Goal: Information Seeking & Learning: Learn about a topic

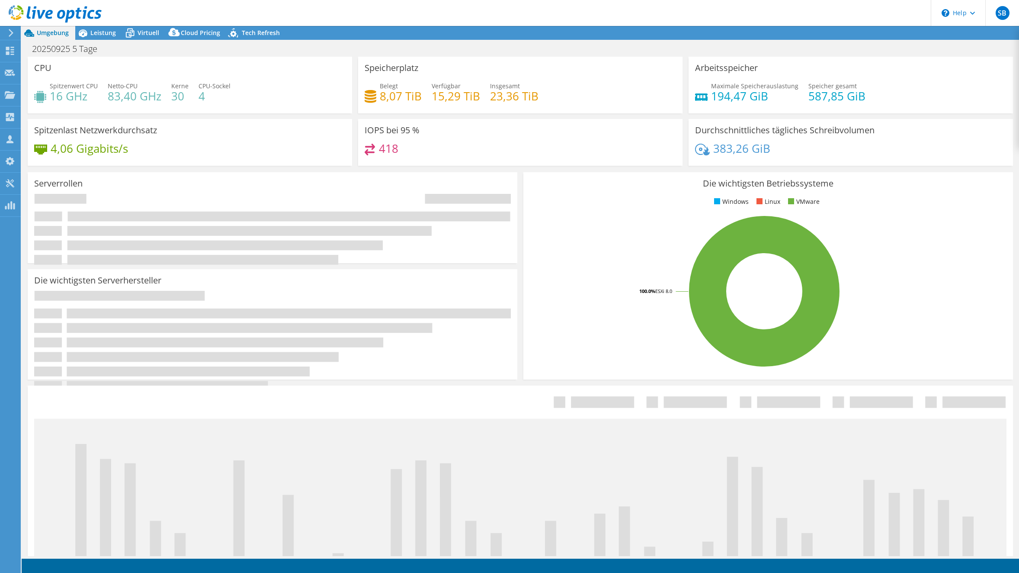
select select "USD"
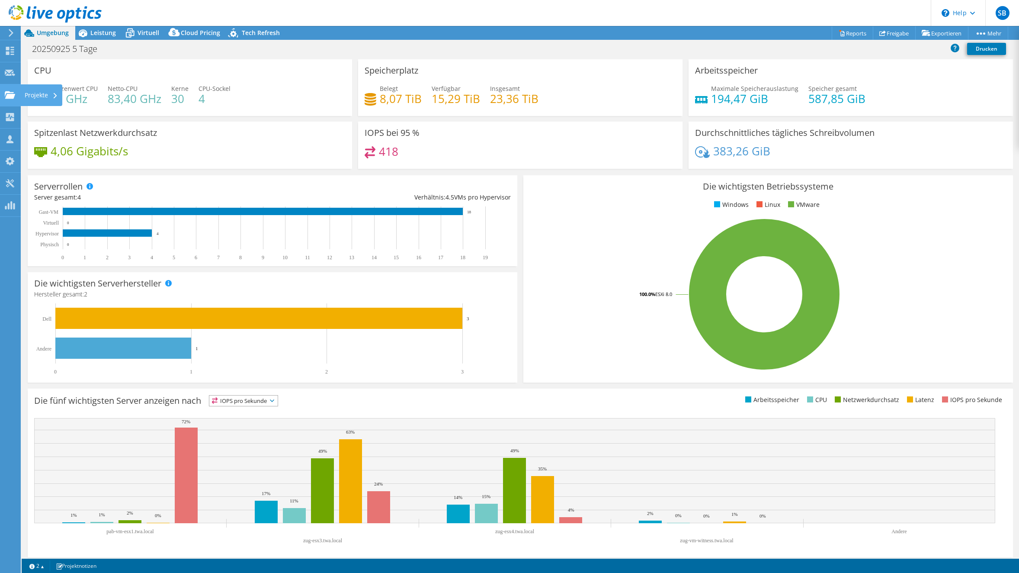
click at [9, 93] on icon at bounding box center [10, 95] width 10 height 8
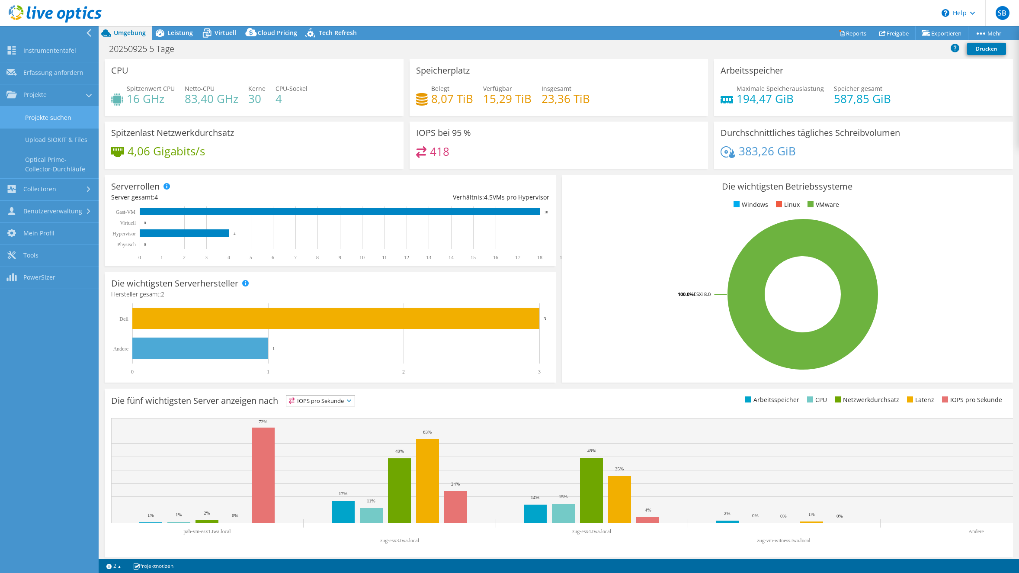
click at [50, 114] on link "Projekte suchen" at bounding box center [49, 117] width 99 height 22
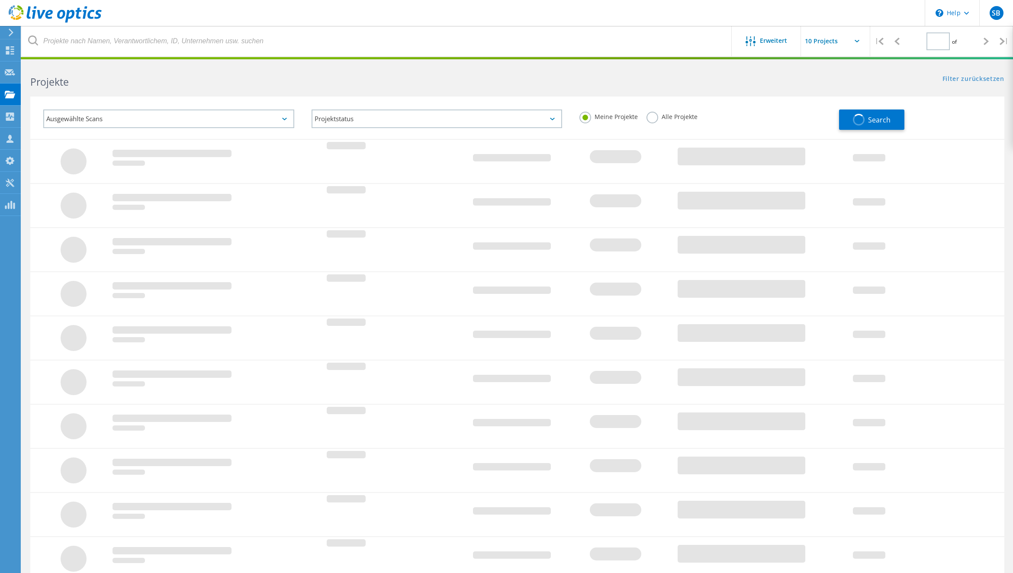
type input "1"
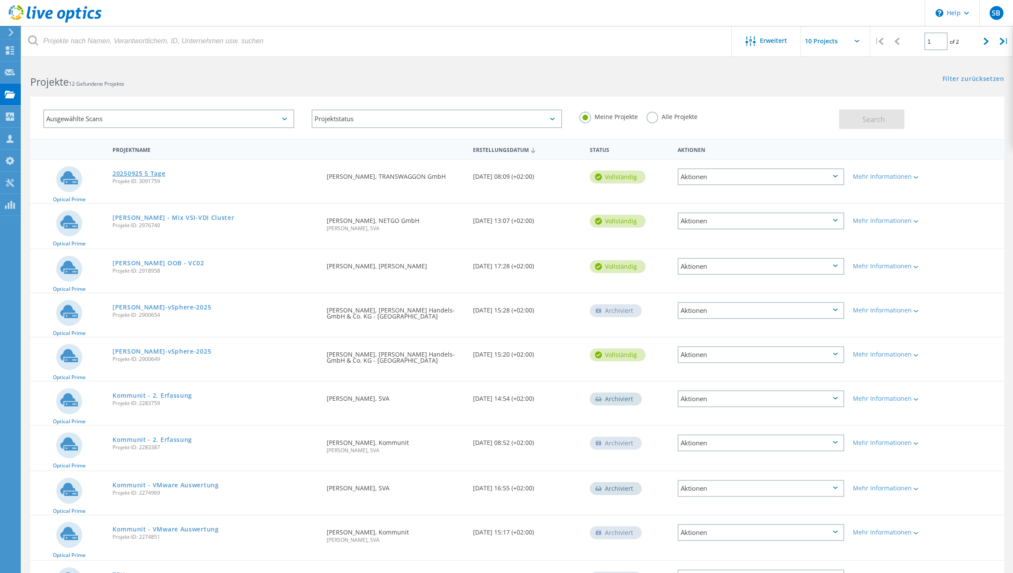
click at [144, 175] on link "20250925 5 Tage" at bounding box center [138, 173] width 53 height 6
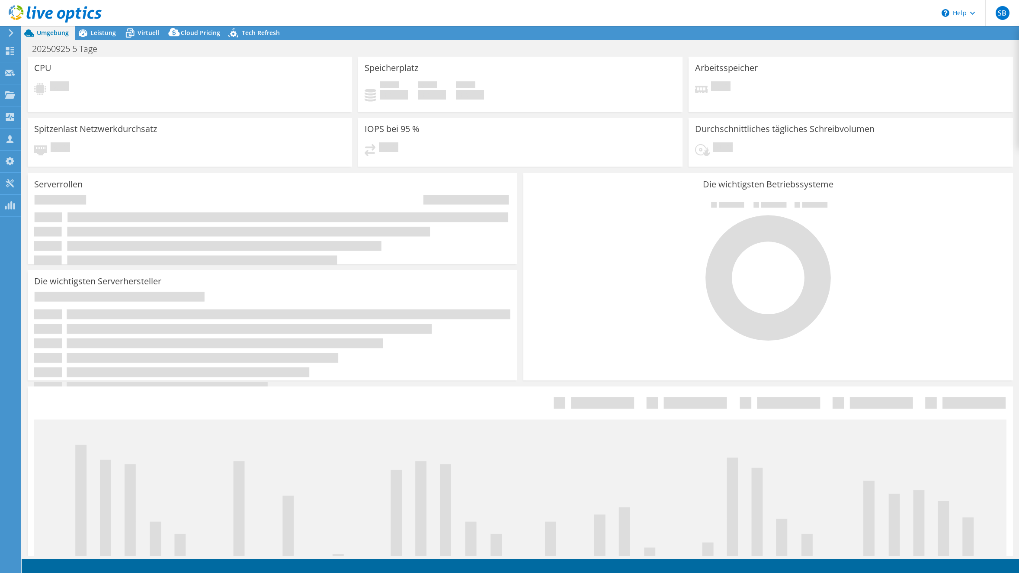
select select "USD"
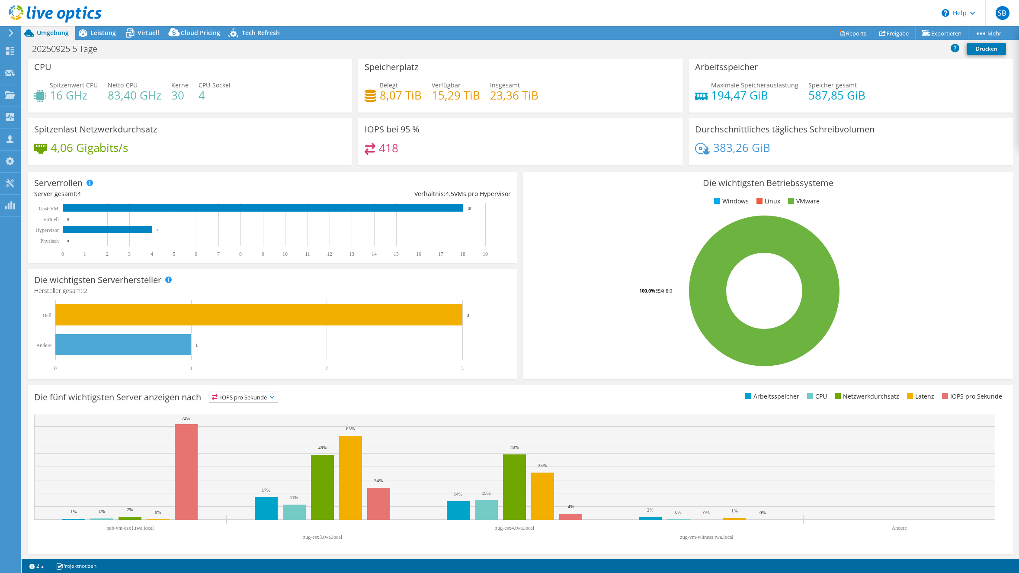
scroll to position [5, 0]
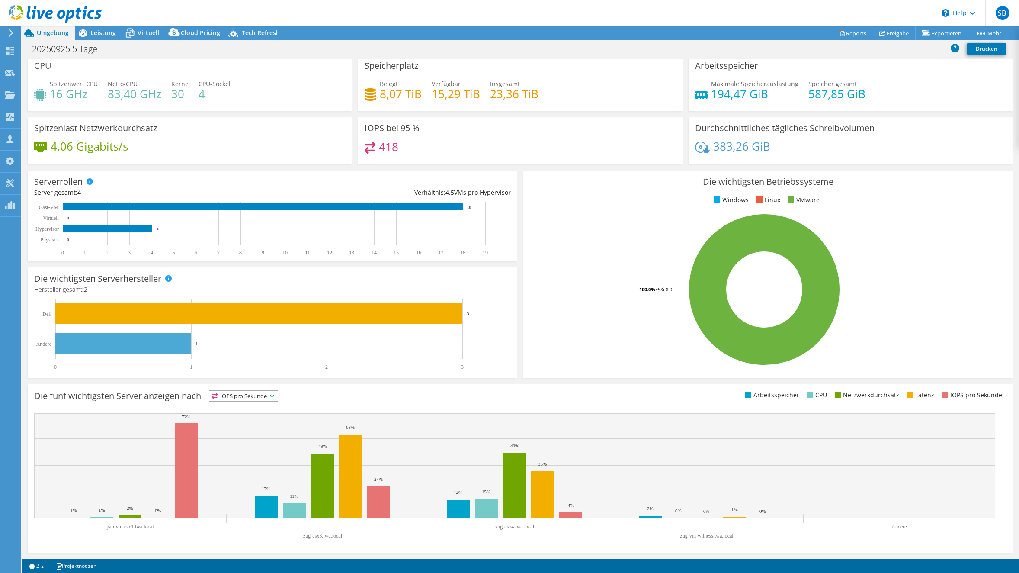
click at [272, 392] on span "IOPS pro Sekunde" at bounding box center [243, 396] width 68 height 10
click at [249, 431] on li "CPU" at bounding box center [243, 431] width 68 height 12
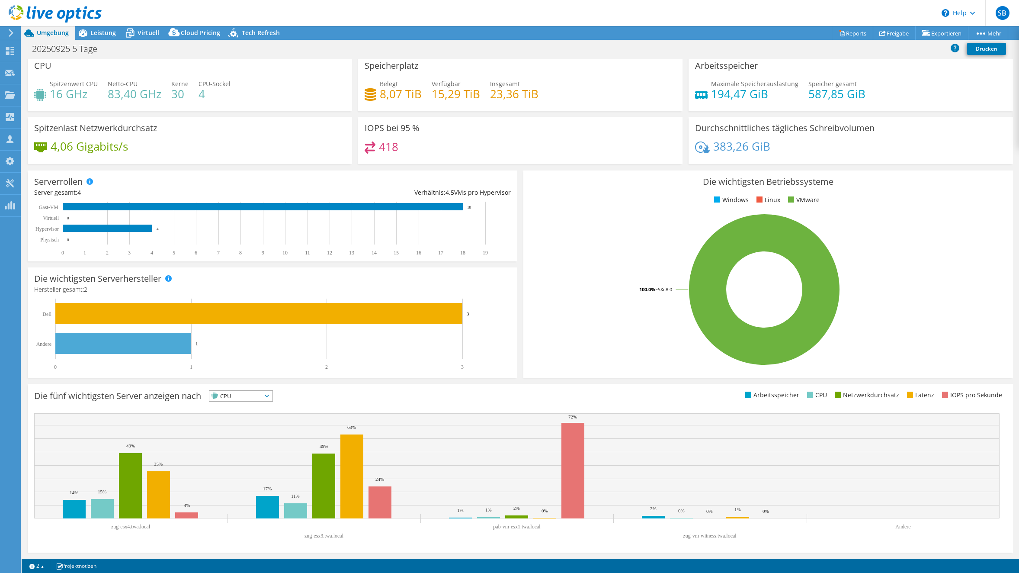
drag, startPoint x: 180, startPoint y: 101, endPoint x: 229, endPoint y: 94, distance: 49.4
click at [229, 94] on div "Spitzenwert CPU 16 GHz Netto-CPU 83,40 GHz Kerne 30 CPU-Sockel 4" at bounding box center [189, 93] width 311 height 28
click at [103, 33] on span "Leistung" at bounding box center [103, 33] width 26 height 8
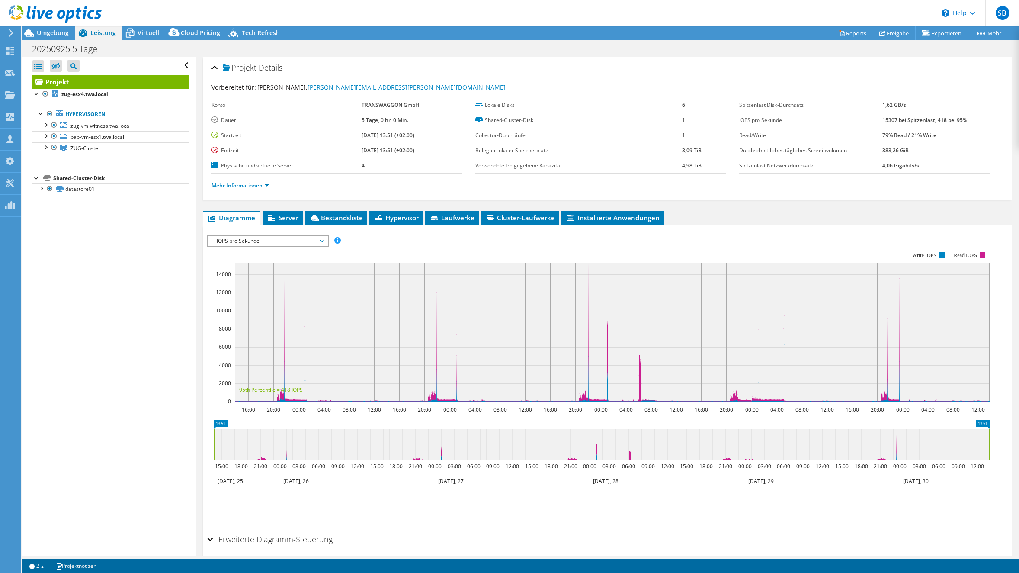
scroll to position [0, 0]
click at [38, 114] on div at bounding box center [41, 113] width 9 height 9
click at [42, 189] on div at bounding box center [41, 187] width 9 height 9
click at [45, 149] on div at bounding box center [45, 146] width 9 height 9
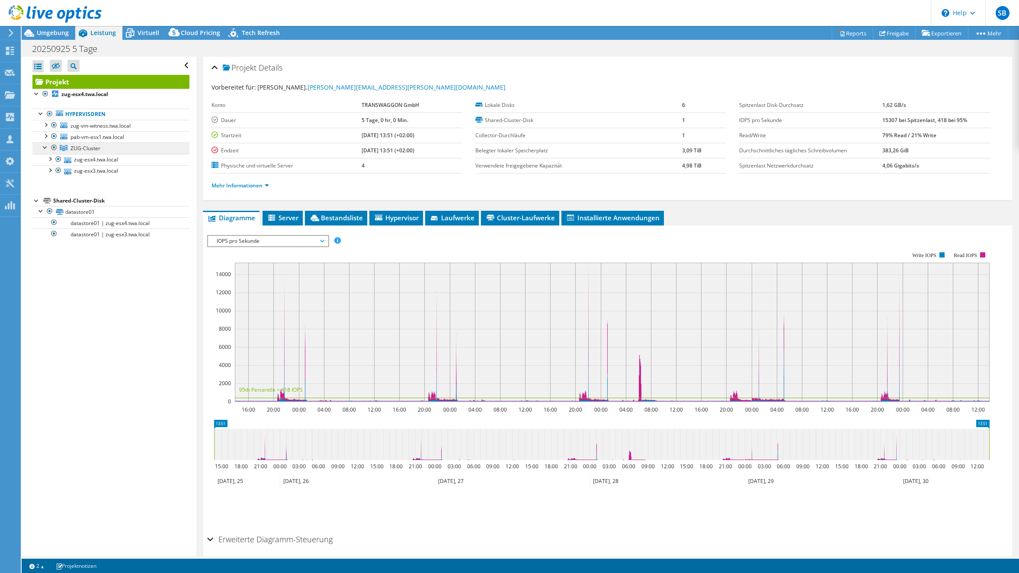
click at [103, 150] on link "ZUG-Cluster" at bounding box center [110, 147] width 157 height 11
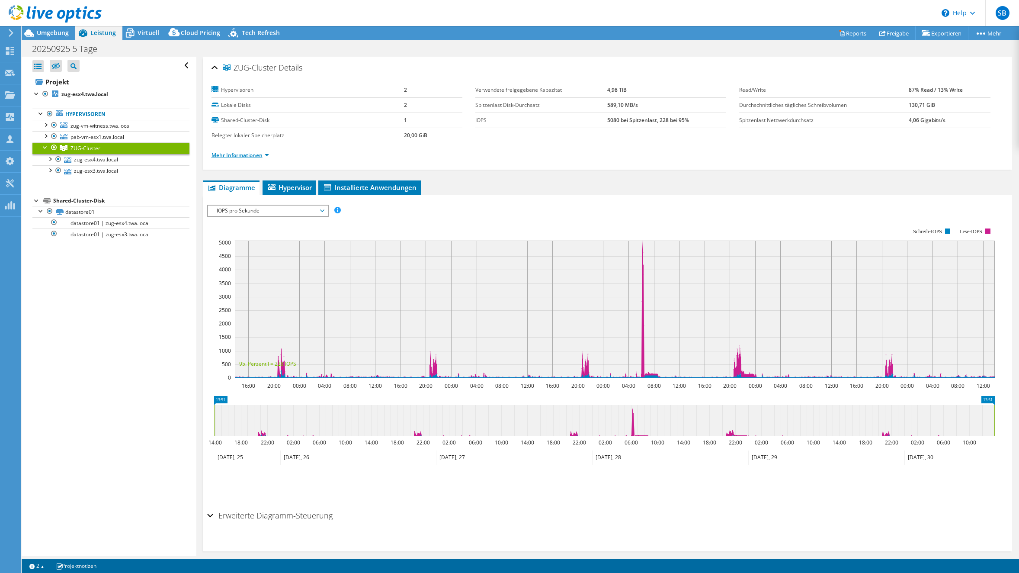
click at [250, 158] on link "Mehr Informationen" at bounding box center [241, 154] width 58 height 7
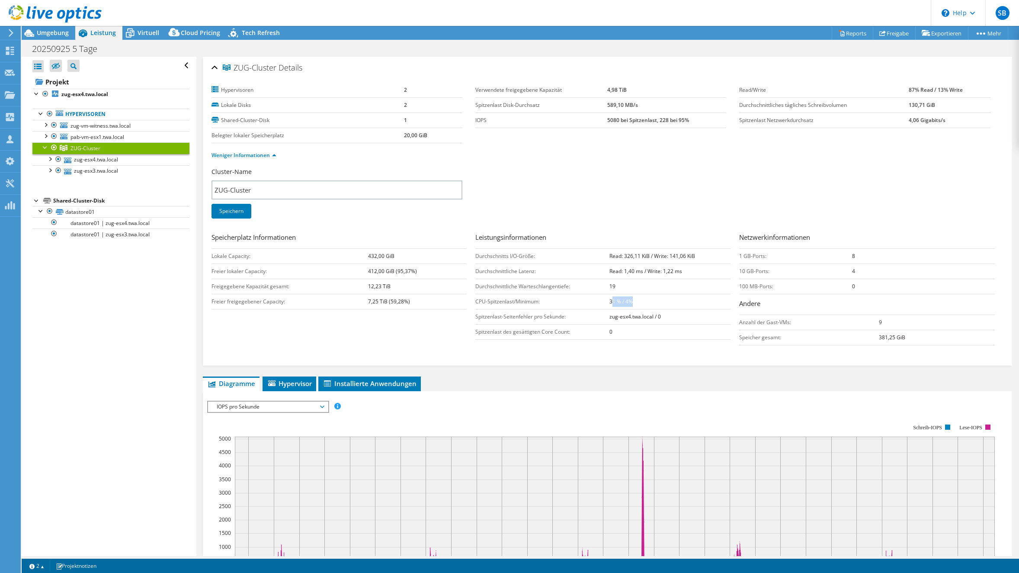
drag, startPoint x: 608, startPoint y: 303, endPoint x: 631, endPoint y: 302, distance: 22.5
click at [631, 302] on td "31 % / 4%" at bounding box center [670, 301] width 121 height 15
drag, startPoint x: 612, startPoint y: 270, endPoint x: 664, endPoint y: 273, distance: 51.5
click at [664, 273] on b "Read: 1,40 ms / Write: 1,22 ms" at bounding box center [646, 270] width 73 height 7
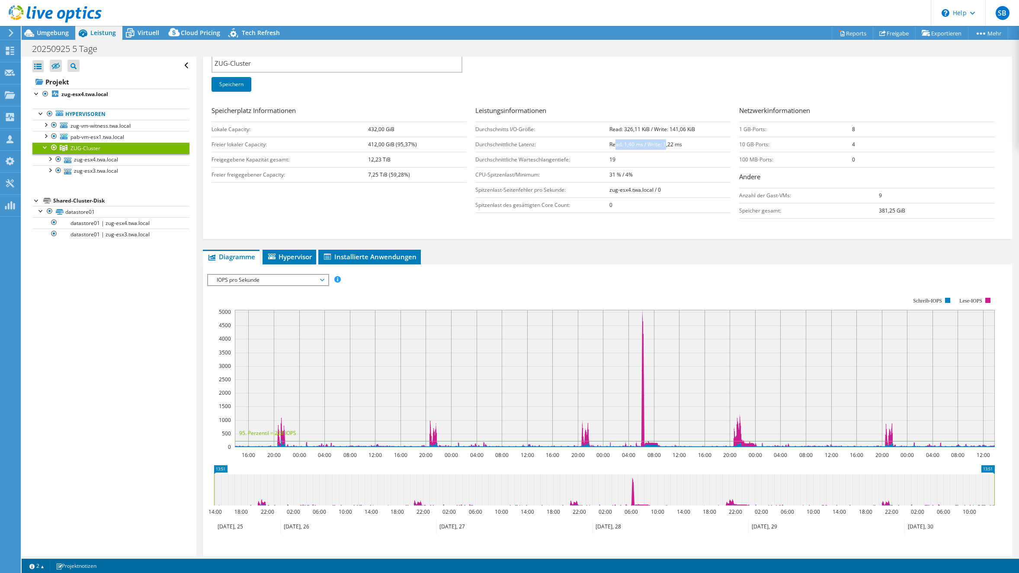
scroll to position [173, 0]
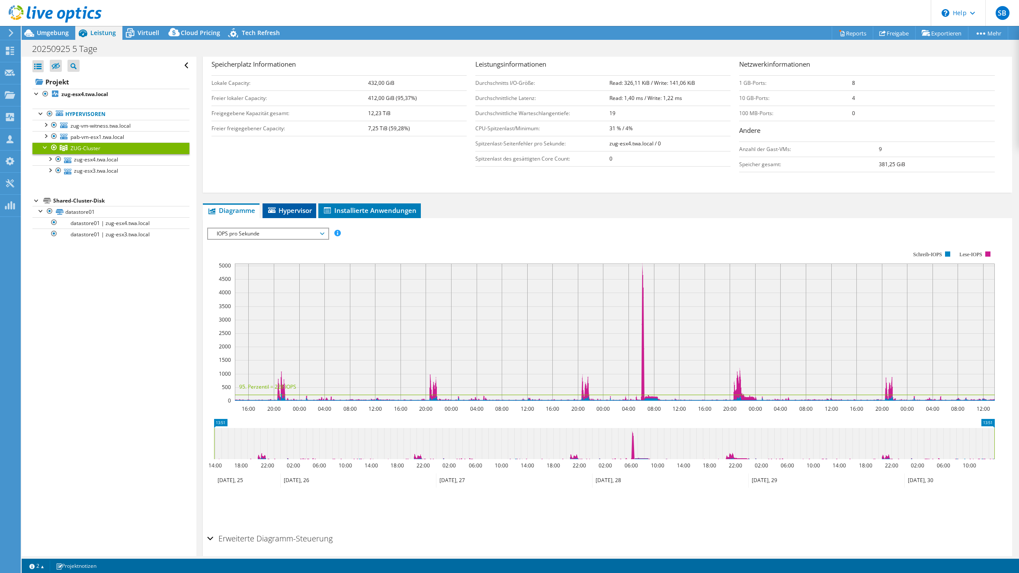
click at [289, 209] on span "Hypervisor" at bounding box center [289, 210] width 45 height 9
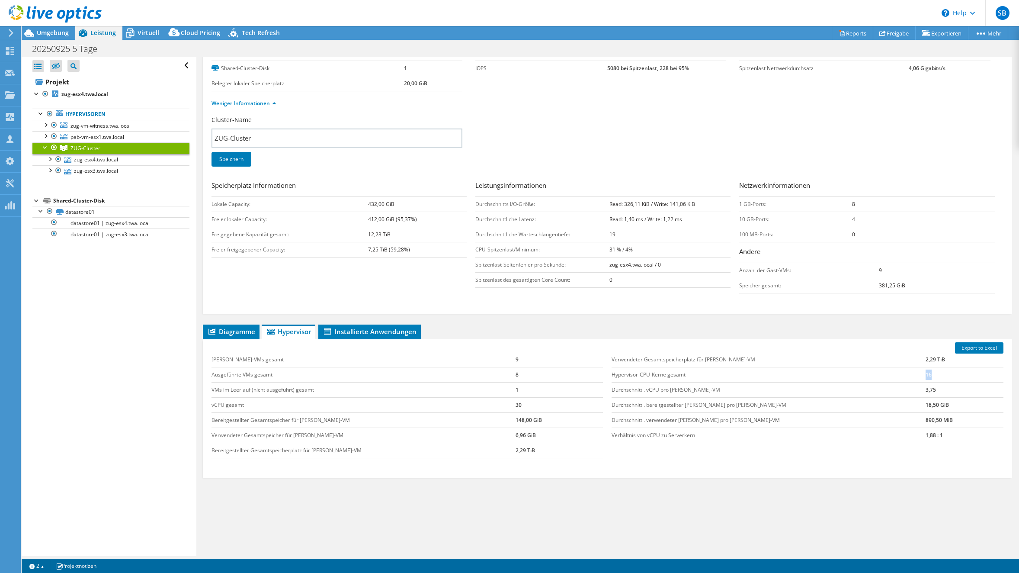
drag, startPoint x: 907, startPoint y: 377, endPoint x: 893, endPoint y: 374, distance: 14.5
click at [893, 374] on tr "Hypervisor-CPU-Kerne gesamt 16" at bounding box center [808, 374] width 392 height 15
click at [103, 125] on span "zug-vm-witness.twa.local" at bounding box center [101, 125] width 60 height 7
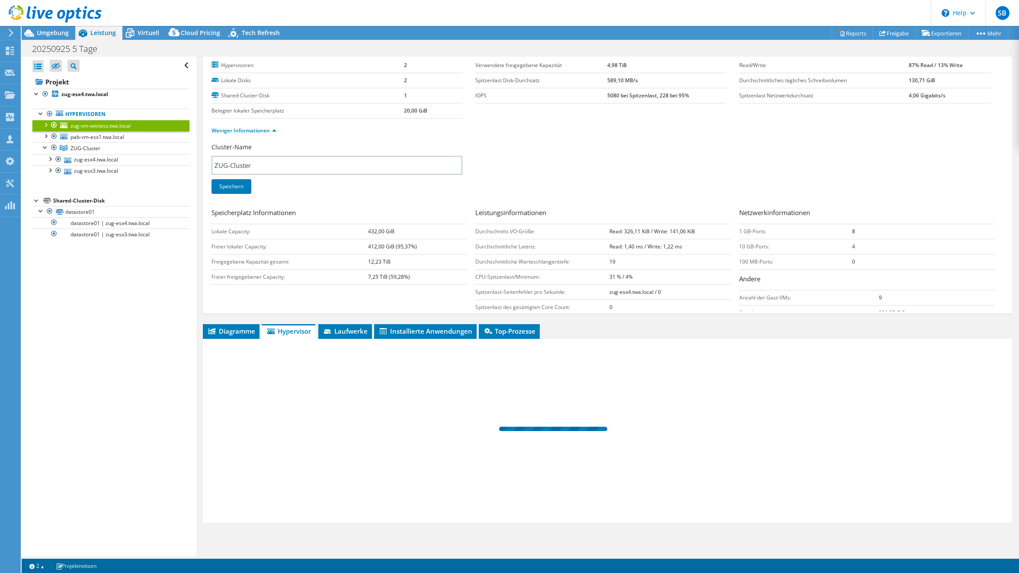
scroll to position [0, 0]
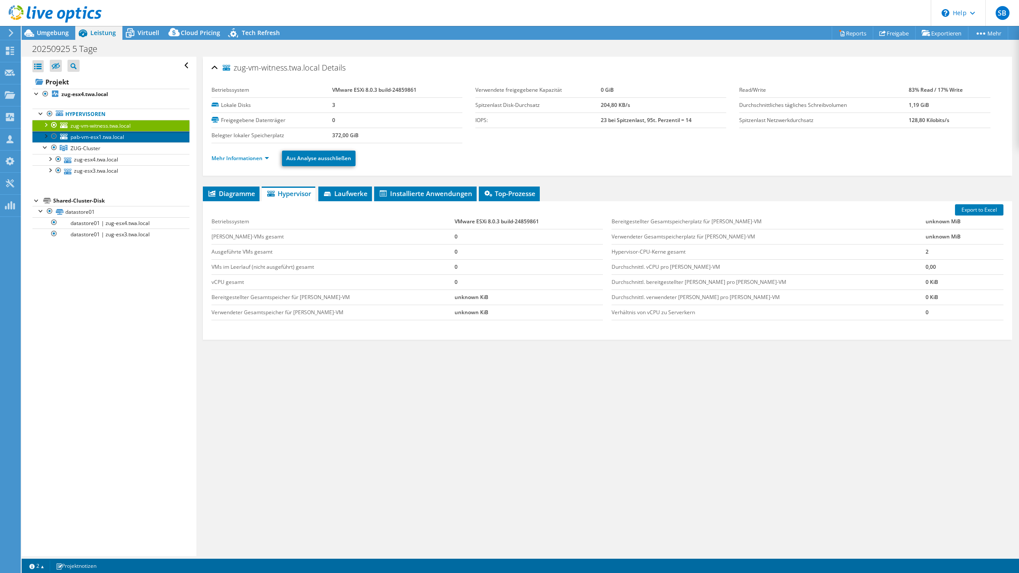
click at [120, 137] on span "pab-vm-esx1.twa.local" at bounding box center [98, 136] width 54 height 7
click at [46, 133] on div at bounding box center [45, 135] width 9 height 9
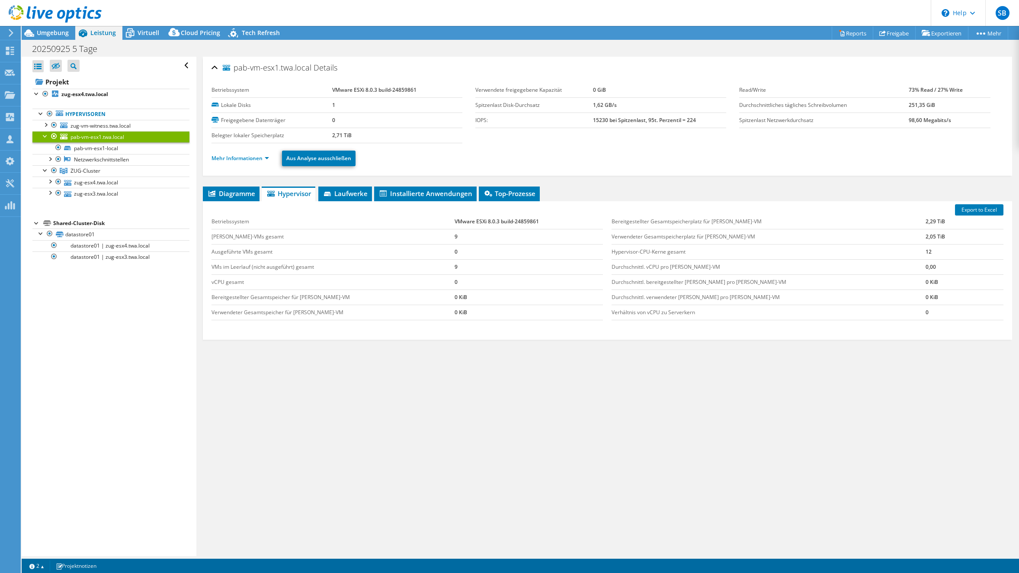
drag, startPoint x: 430, startPoint y: 267, endPoint x: 412, endPoint y: 265, distance: 17.4
click at [412, 265] on tr "VMs im Leerlauf (nicht ausgeführt) gesamt 9" at bounding box center [408, 266] width 392 height 15
click at [109, 127] on span "zug-vm-witness.twa.local" at bounding box center [101, 125] width 60 height 7
click at [47, 123] on div at bounding box center [45, 124] width 9 height 9
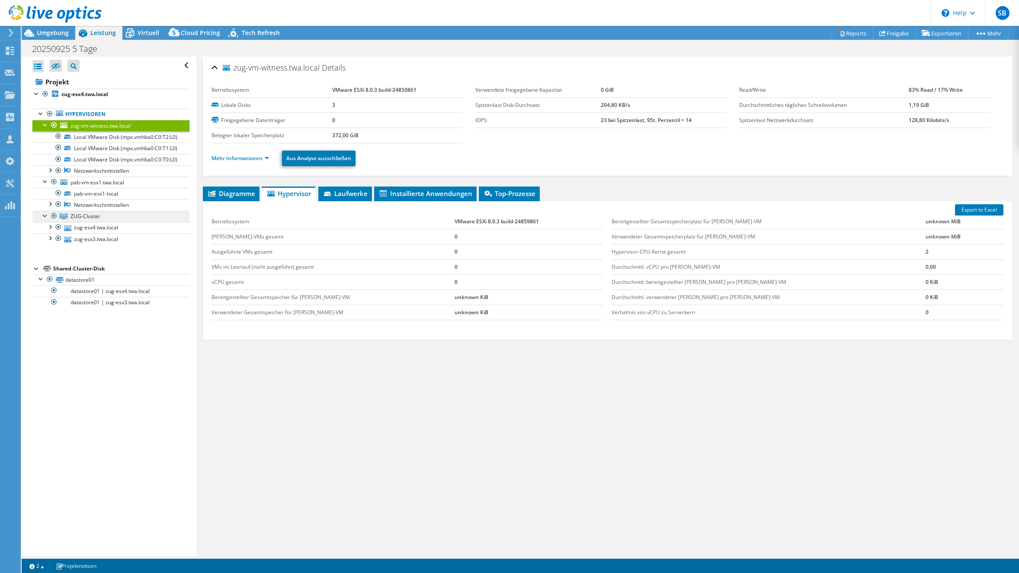
click at [90, 220] on span "ZUG-Cluster" at bounding box center [86, 215] width 30 height 7
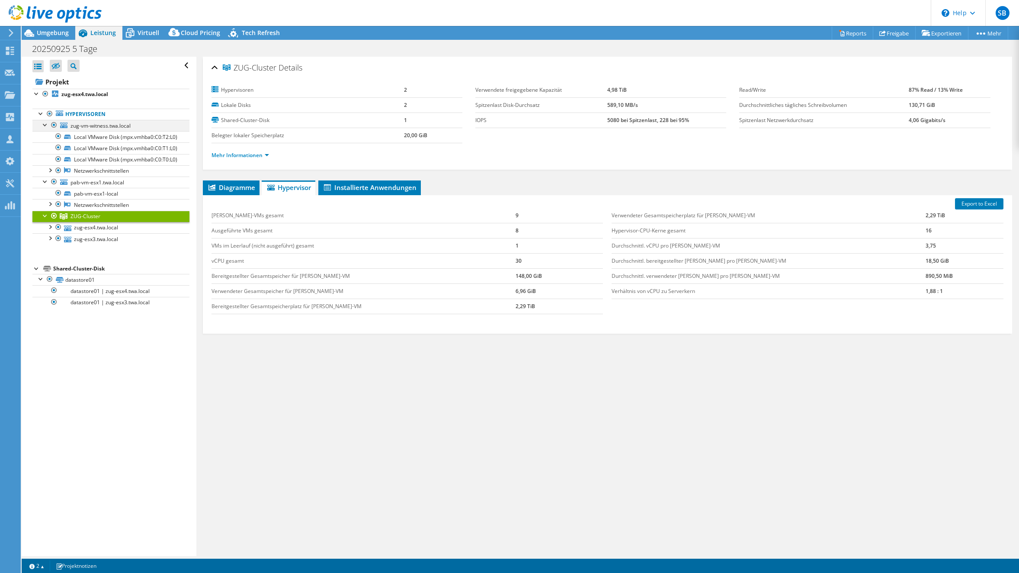
click at [43, 124] on div at bounding box center [45, 124] width 9 height 9
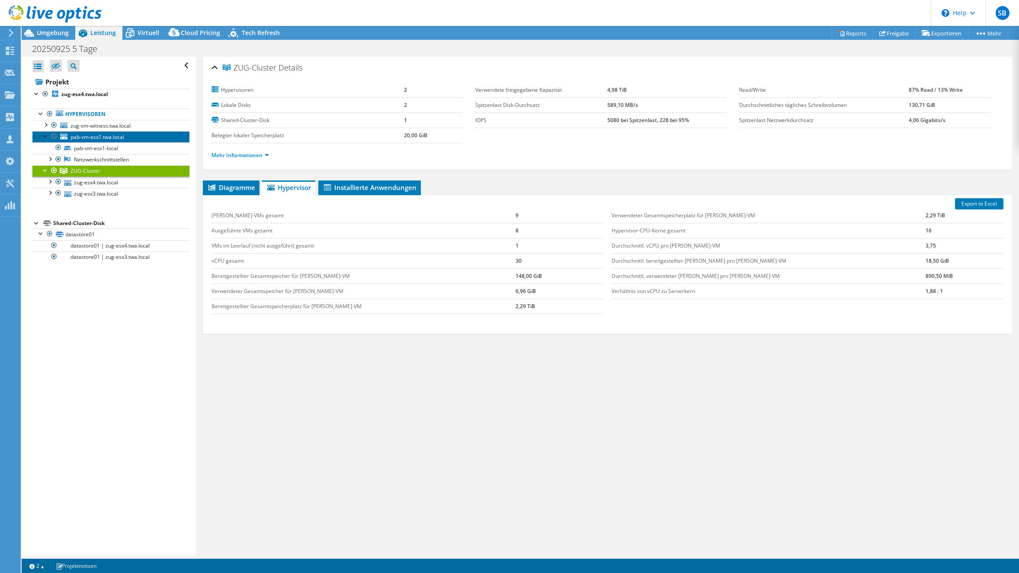
click at [107, 138] on span "pab-vm-esx1.twa.local" at bounding box center [98, 136] width 54 height 7
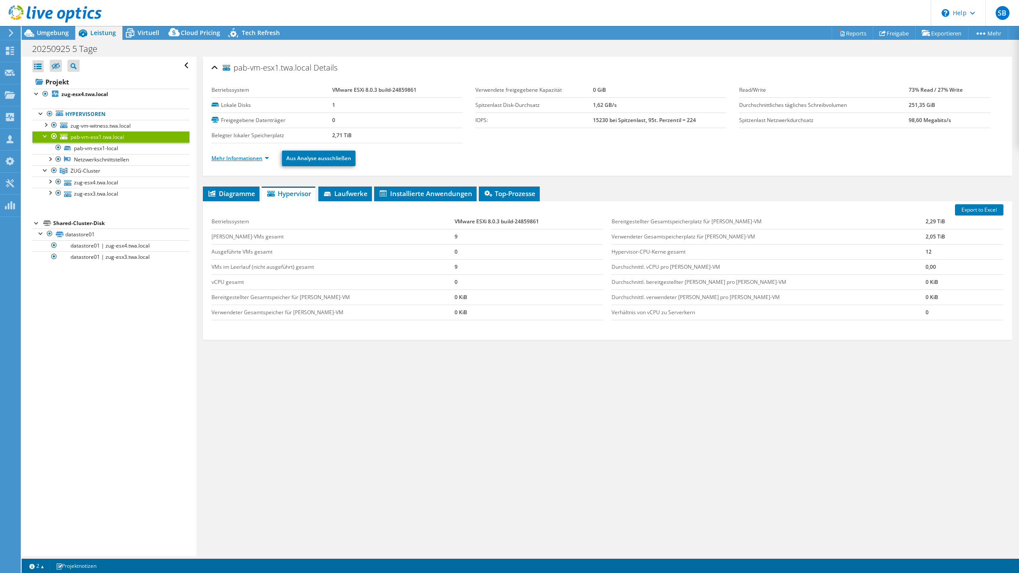
click at [252, 161] on link "Mehr Informationen" at bounding box center [241, 157] width 58 height 7
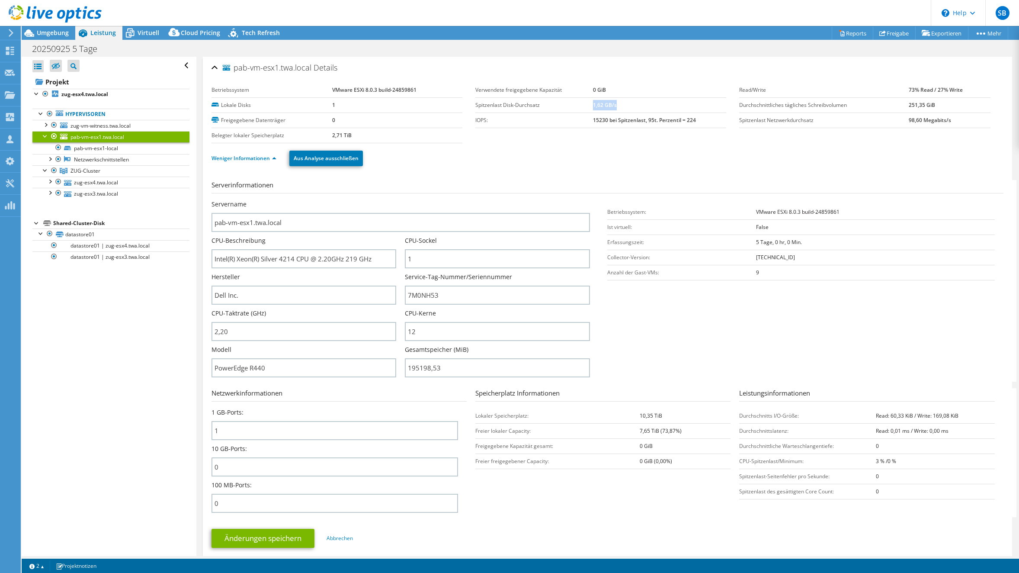
drag, startPoint x: 591, startPoint y: 106, endPoint x: 616, endPoint y: 102, distance: 25.0
click at [616, 102] on td "1,62 GB/s" at bounding box center [659, 104] width 133 height 15
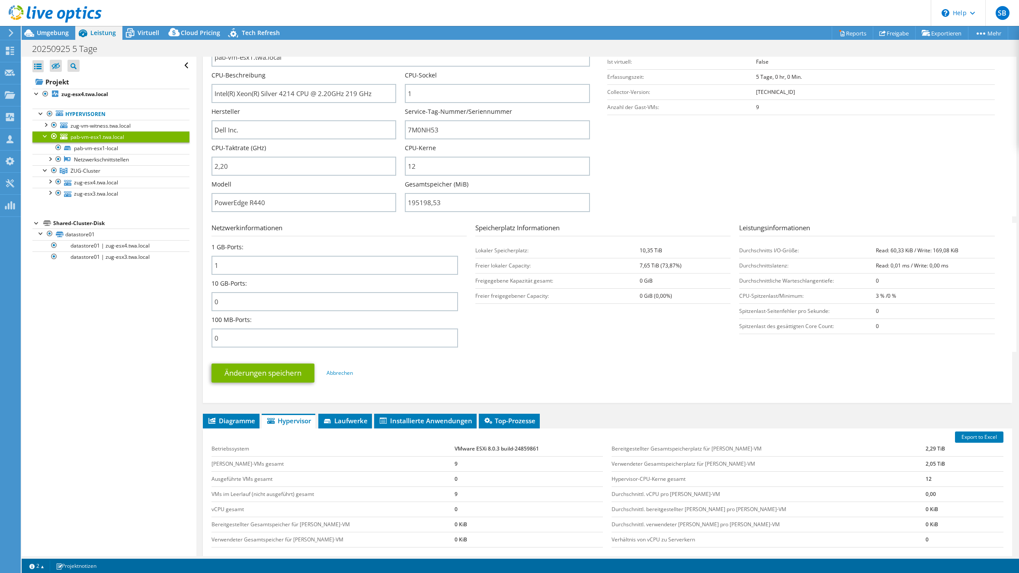
scroll to position [173, 0]
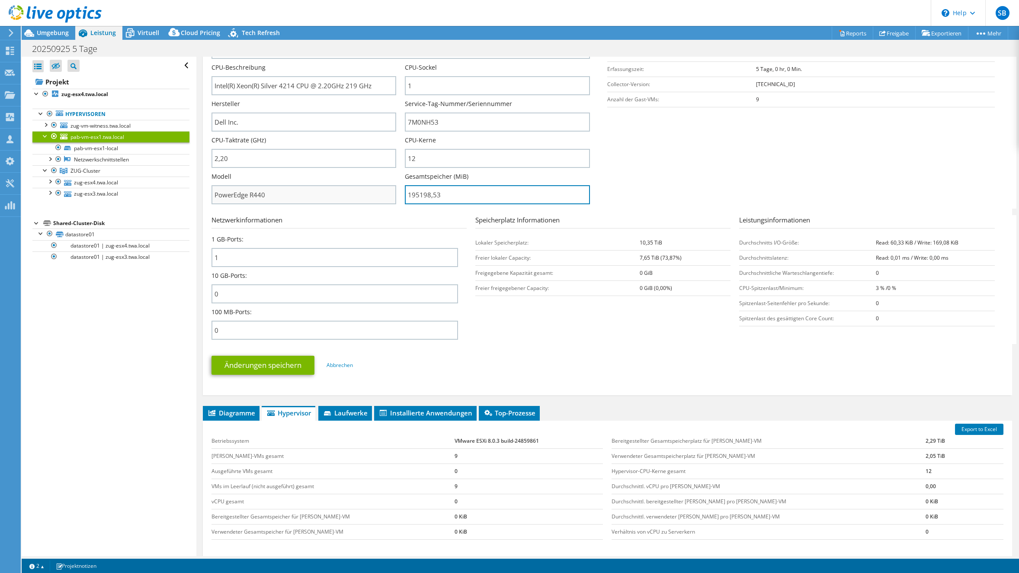
drag, startPoint x: 443, startPoint y: 194, endPoint x: 386, endPoint y: 193, distance: 57.1
click at [386, 27] on div "Servername pab-vm-esx1.twa.local CPU-Beschreibung Intel(R) Xeon(R) Silver 4214 …" at bounding box center [406, 27] width 388 height 0
type input "19519853"
click at [83, 181] on link "zug-esx4.twa.local" at bounding box center [110, 182] width 157 height 11
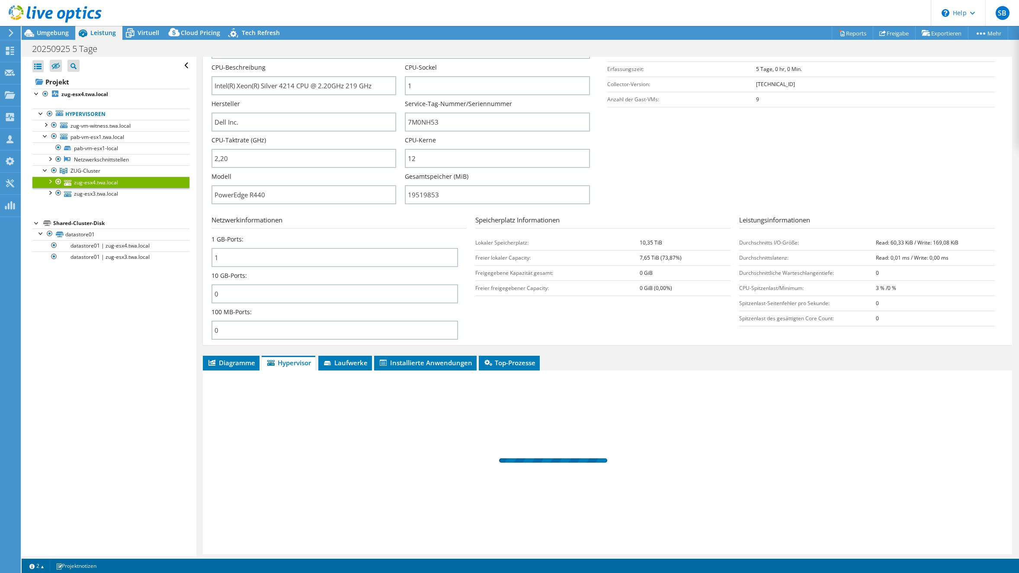
scroll to position [0, 0]
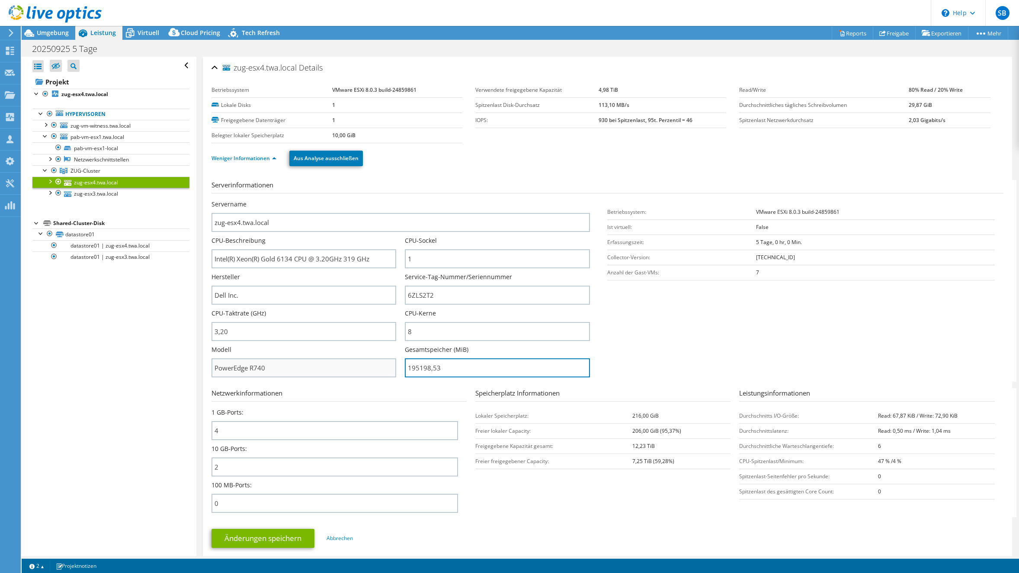
drag, startPoint x: 447, startPoint y: 369, endPoint x: 392, endPoint y: 366, distance: 55.5
click at [392, 200] on div "Servername zug-esx4.twa.local CPU-Beschreibung Intel(R) Xeon(R) Gold 6134 CPU @…" at bounding box center [406, 200] width 388 height 0
type input "19519853"
click at [73, 172] on span "ZUG-Cluster" at bounding box center [86, 170] width 30 height 7
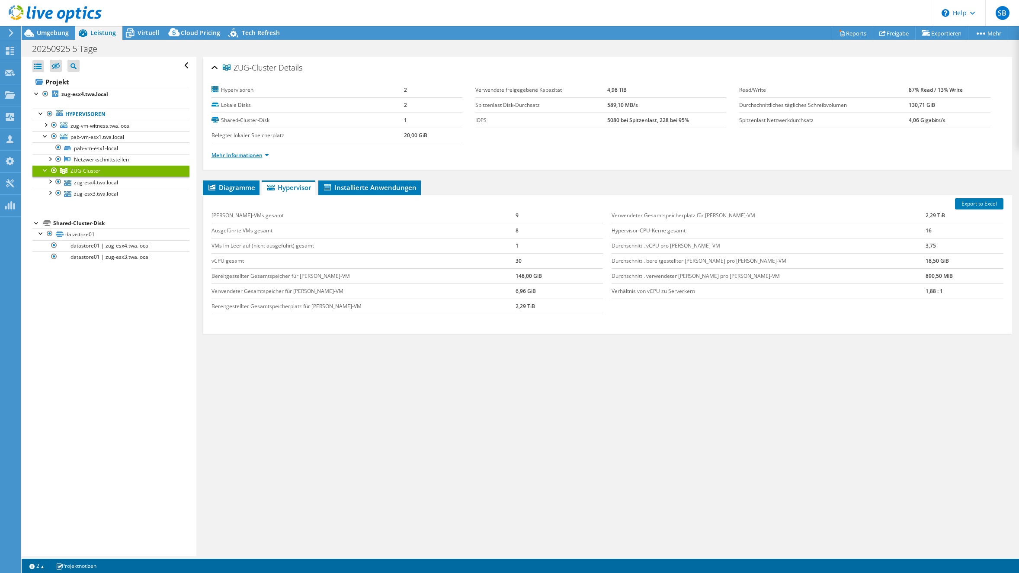
click at [250, 153] on link "Mehr Informationen" at bounding box center [241, 154] width 58 height 7
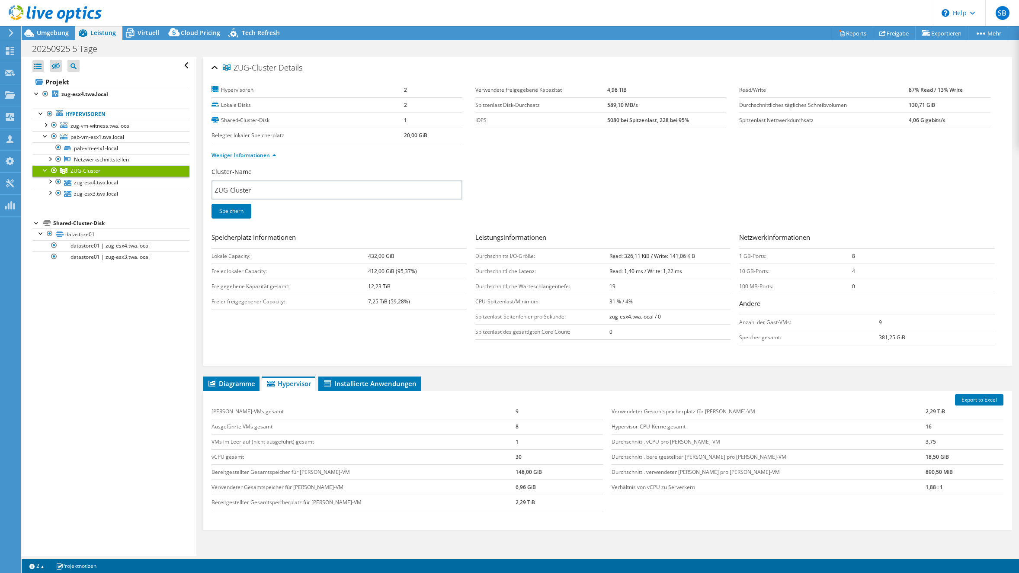
drag, startPoint x: 607, startPoint y: 254, endPoint x: 691, endPoint y: 257, distance: 84.4
click at [691, 257] on tr "Durchschnitts I/O-Größe: Read: 326,11 KiB / Write: 141,06 KiB" at bounding box center [602, 255] width 255 height 15
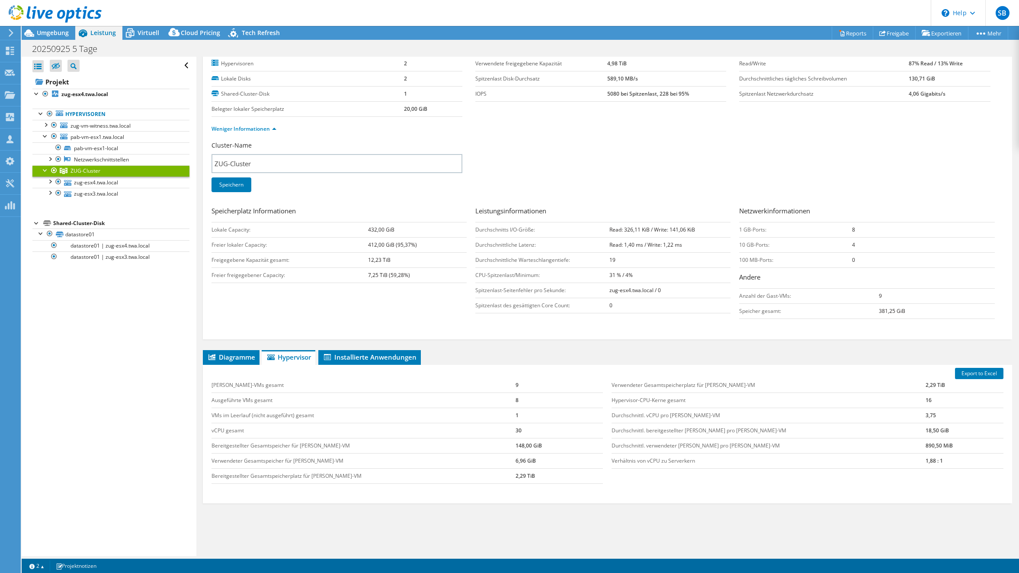
scroll to position [43, 0]
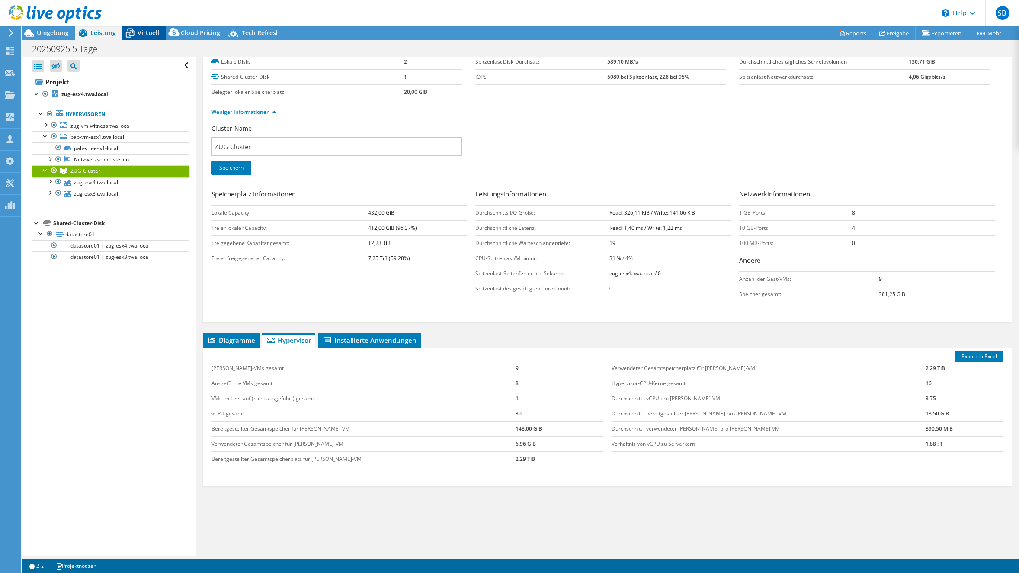
click at [145, 32] on span "Virtuell" at bounding box center [149, 33] width 22 height 8
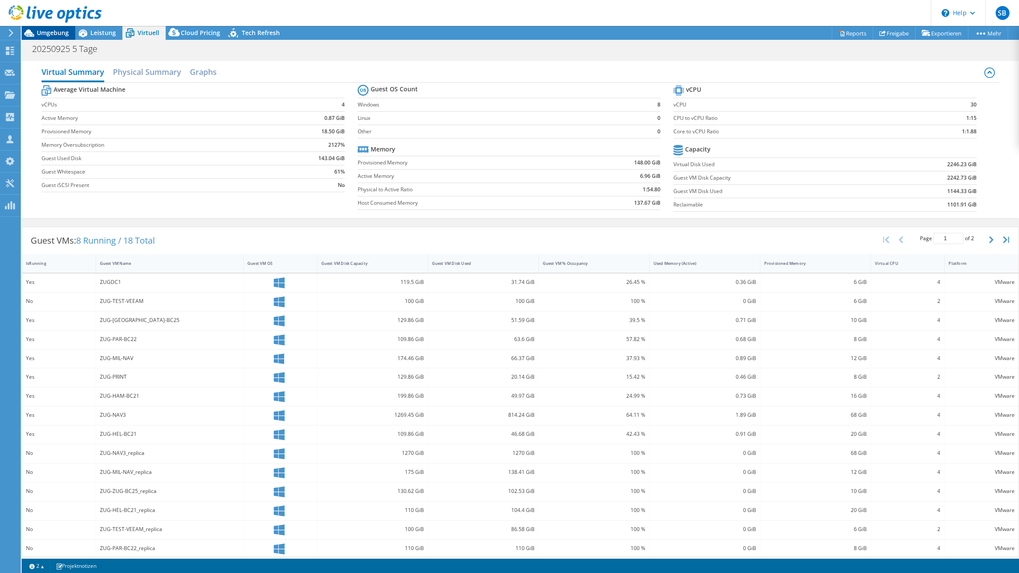
click at [58, 33] on span "Umgebung" at bounding box center [53, 33] width 32 height 8
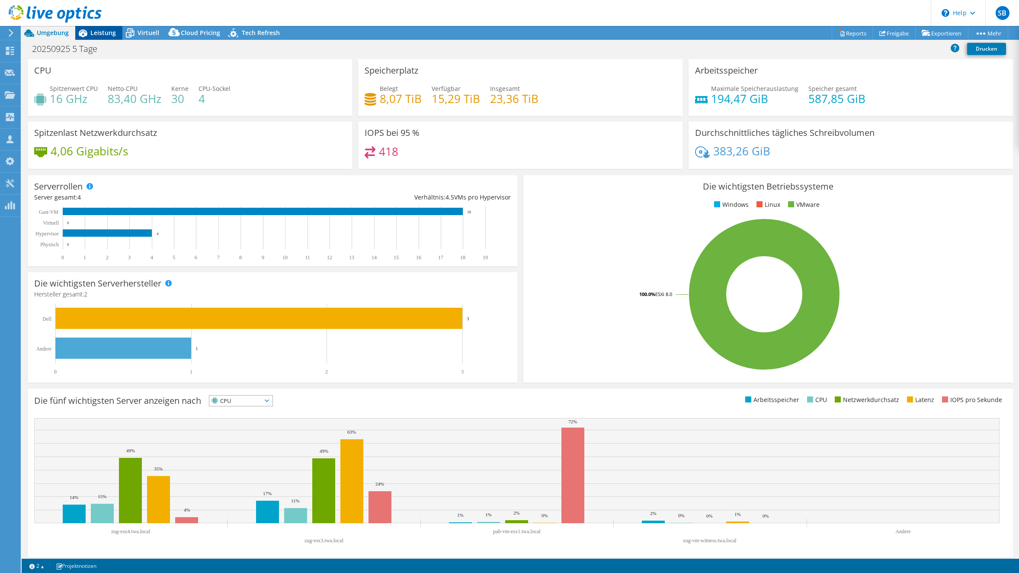
click at [107, 35] on span "Leistung" at bounding box center [103, 33] width 26 height 8
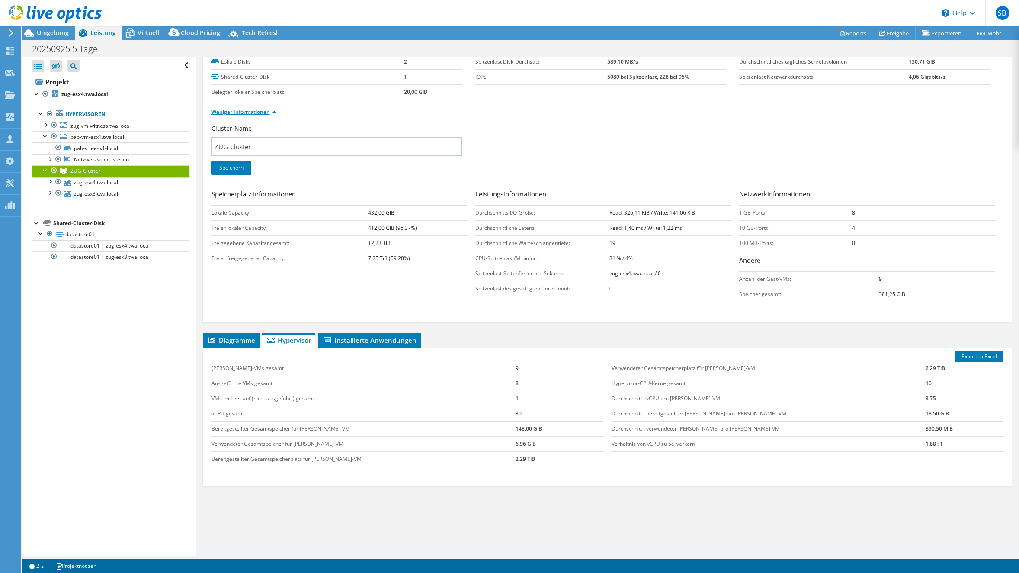
click at [241, 114] on link "Weniger Informationen" at bounding box center [244, 111] width 65 height 7
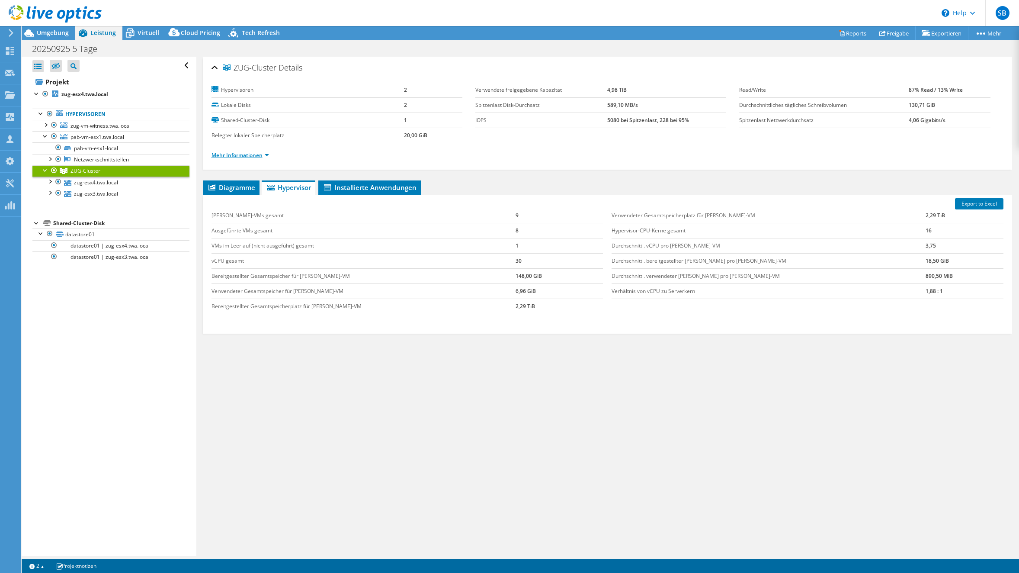
click at [239, 155] on link "Mehr Informationen" at bounding box center [241, 154] width 58 height 7
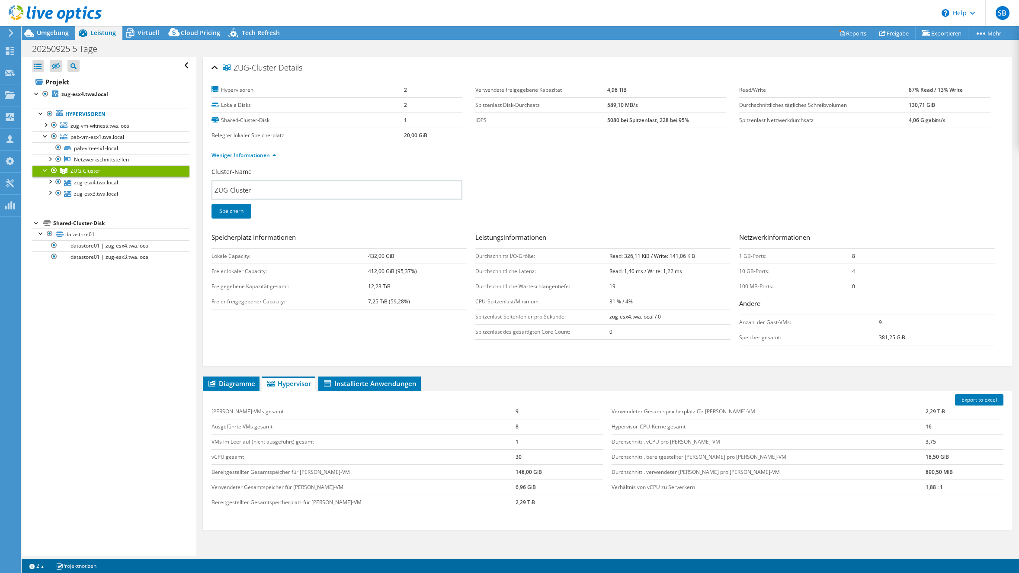
drag, startPoint x: 631, startPoint y: 91, endPoint x: 602, endPoint y: 90, distance: 28.6
click at [602, 90] on tr "Verwendete freigegebene Kapazität 4,98 TiB" at bounding box center [600, 90] width 251 height 15
click at [957, 32] on link "Exportieren" at bounding box center [941, 32] width 53 height 13
click at [922, 46] on link "vSAN ReadyNode Sizer" at bounding box center [915, 49] width 82 height 18
click at [64, 182] on link "zug-esx4.twa.local" at bounding box center [110, 182] width 157 height 11
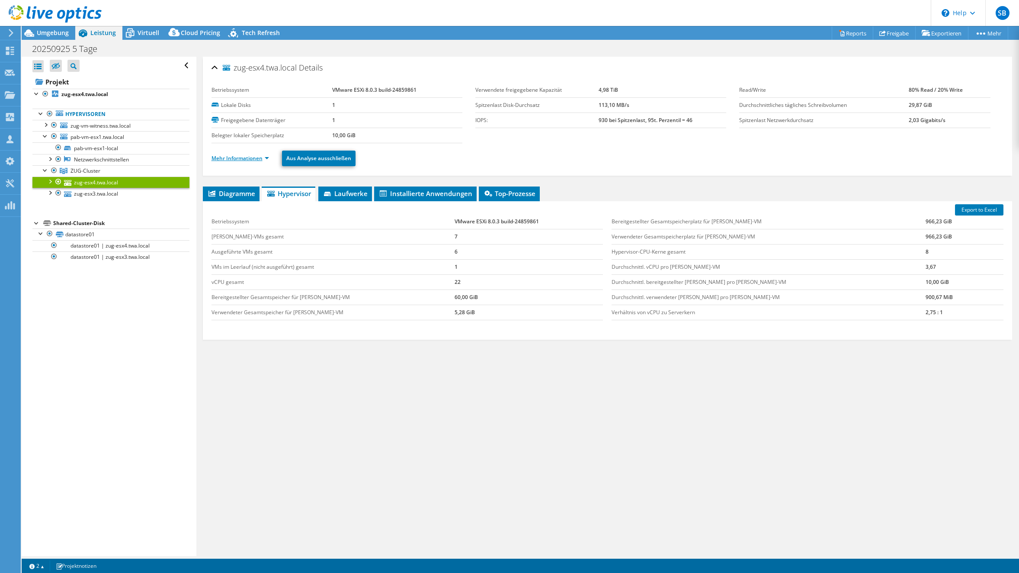
click at [250, 159] on link "Mehr Informationen" at bounding box center [241, 157] width 58 height 7
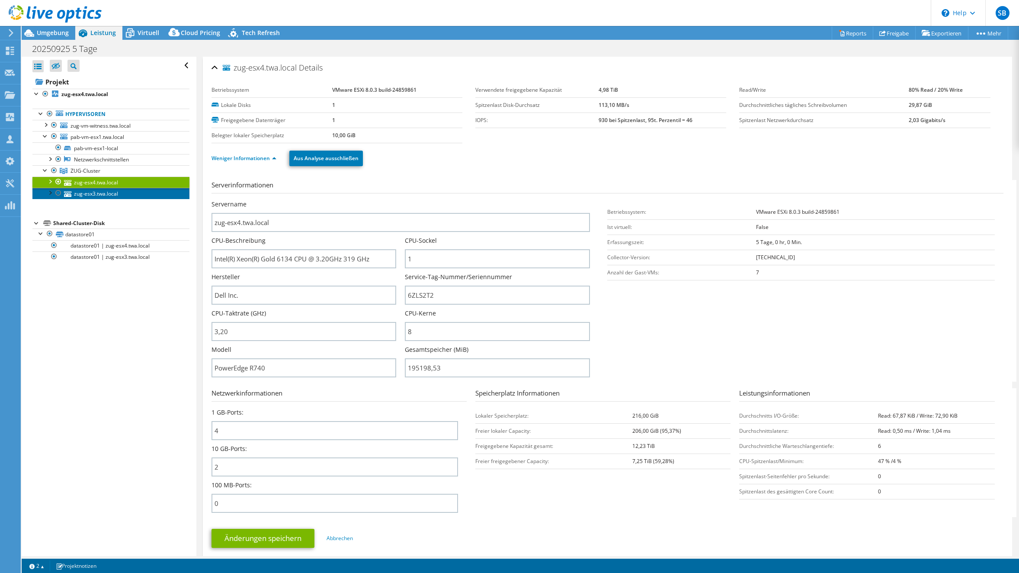
click at [96, 192] on link "zug-esx3.twa.local" at bounding box center [110, 193] width 157 height 11
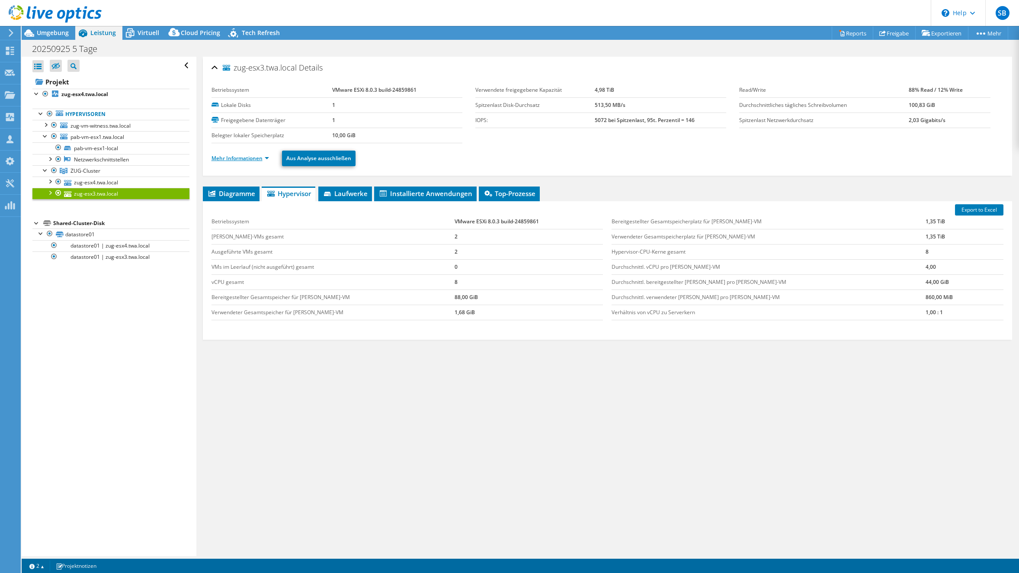
click at [243, 160] on link "Mehr Informationen" at bounding box center [241, 157] width 58 height 7
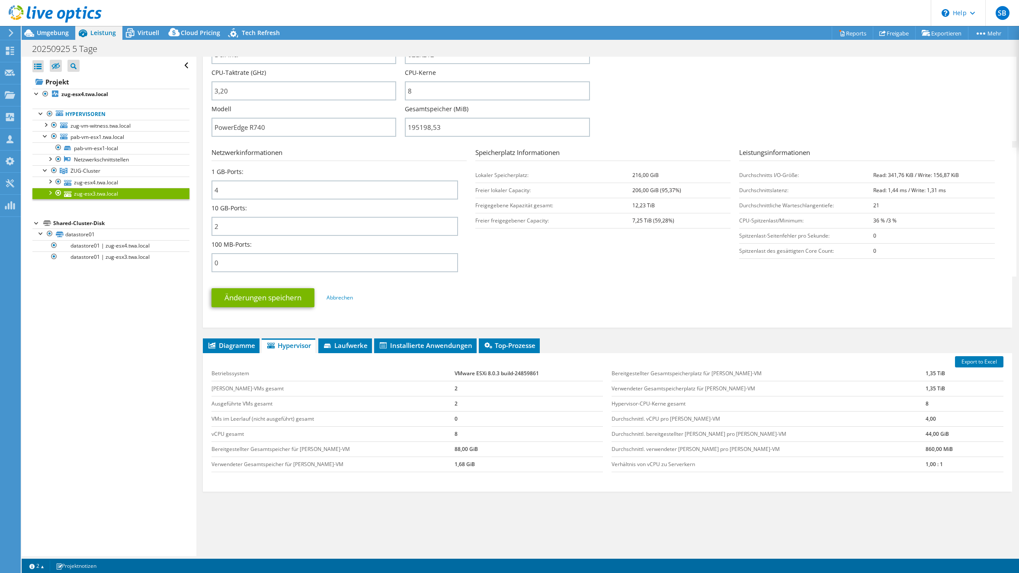
scroll to position [254, 0]
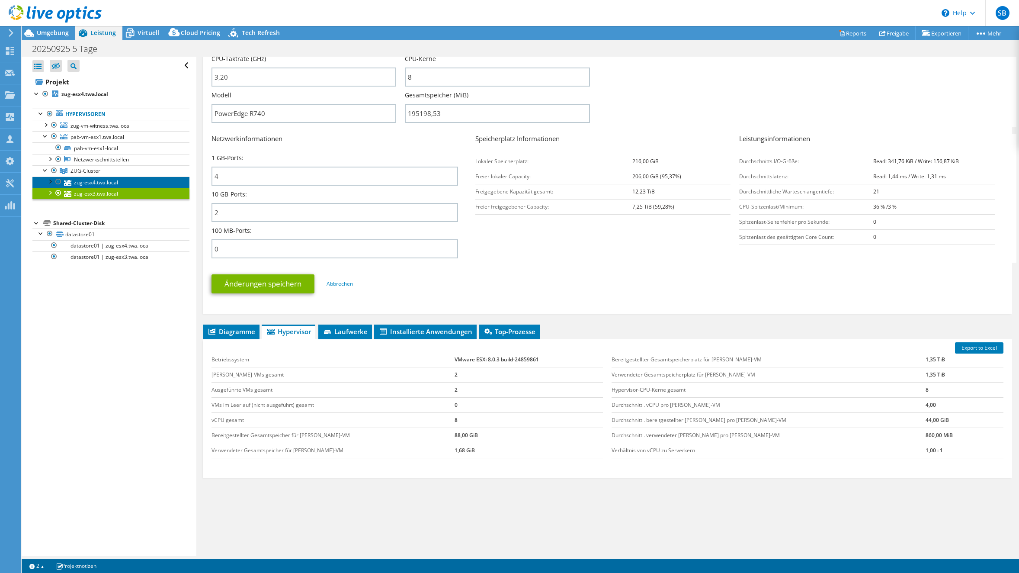
click at [94, 181] on link "zug-esx4.twa.local" at bounding box center [110, 182] width 157 height 11
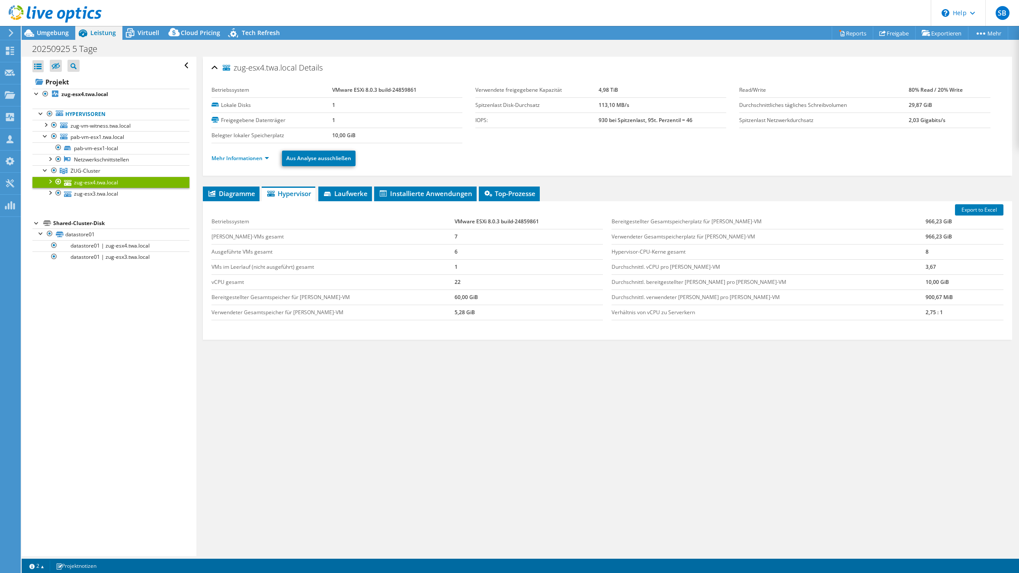
scroll to position [0, 0]
click at [239, 160] on link "Mehr Informationen" at bounding box center [241, 157] width 58 height 7
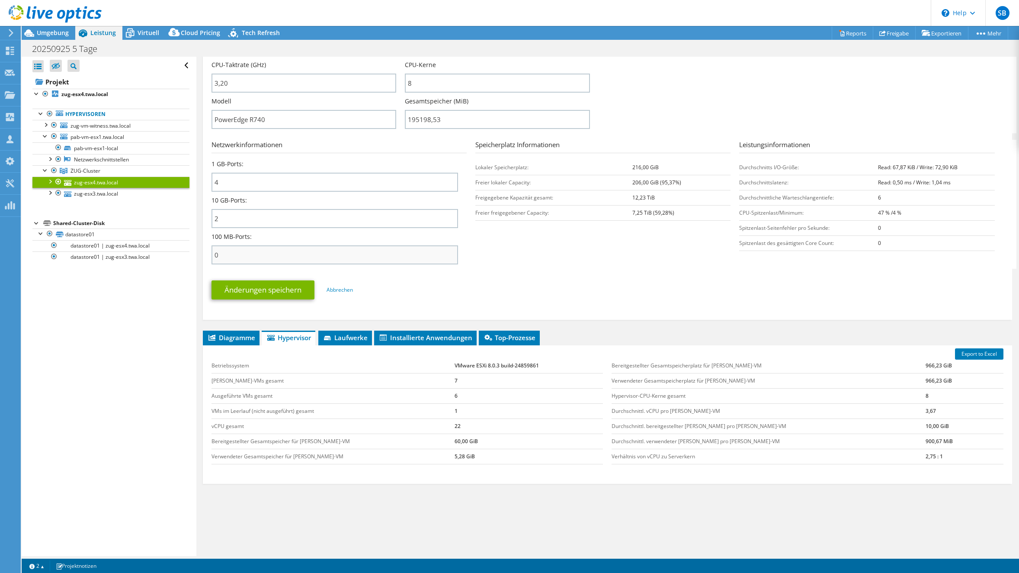
scroll to position [254, 0]
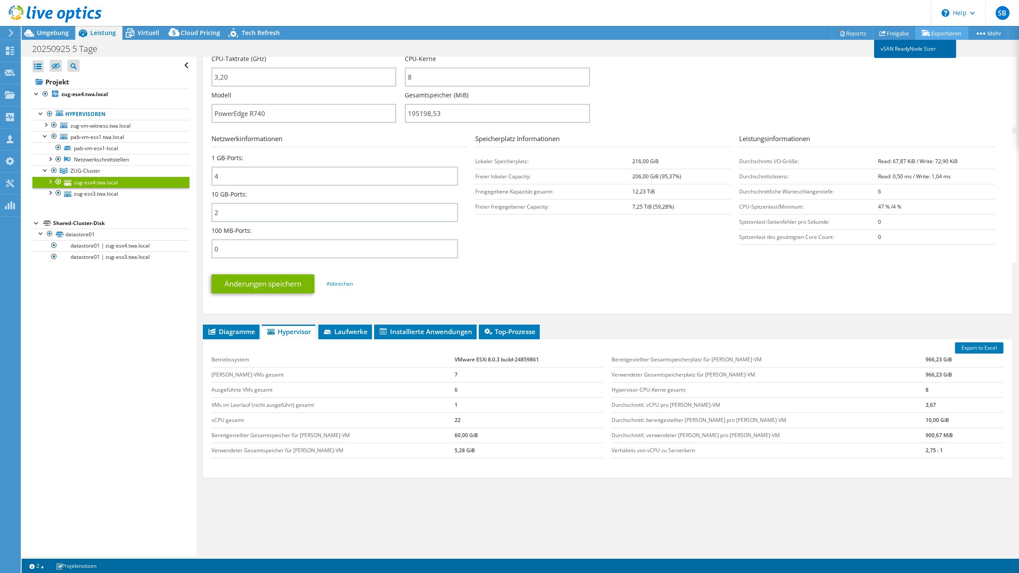
click at [933, 50] on link "vSAN ReadyNode Sizer" at bounding box center [915, 49] width 82 height 18
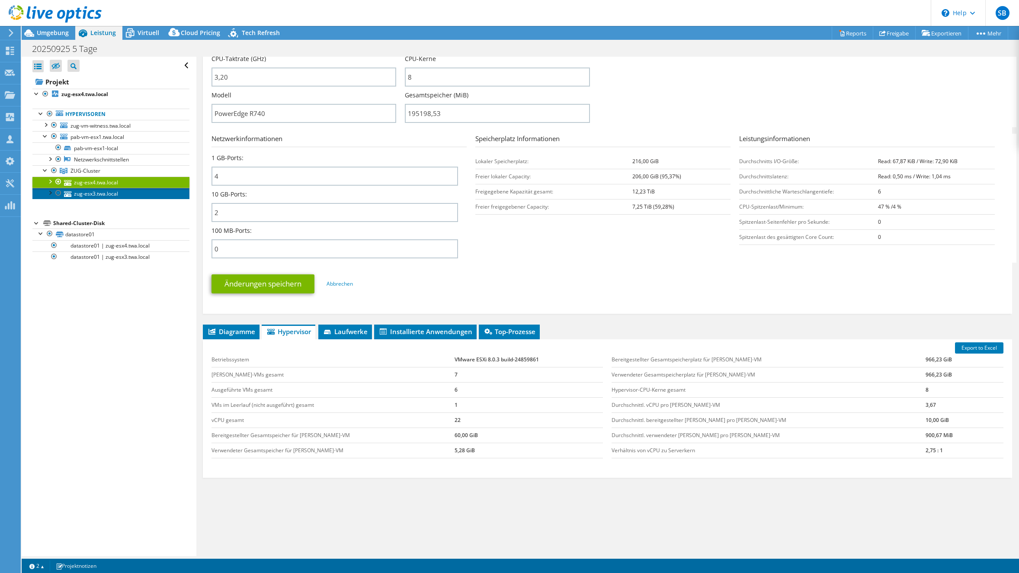
click at [96, 194] on link "zug-esx3.twa.local" at bounding box center [110, 193] width 157 height 11
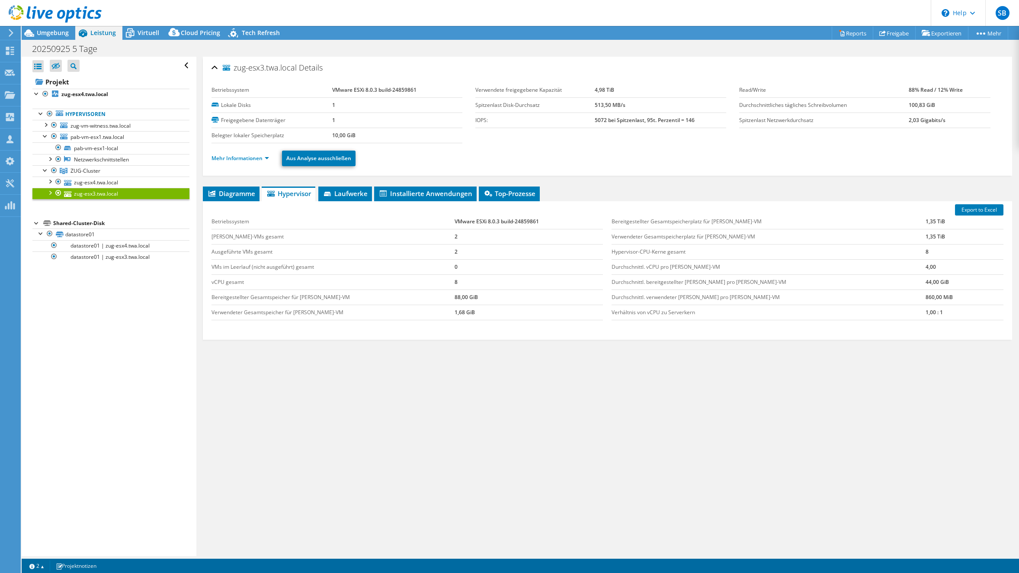
scroll to position [0, 0]
click at [231, 156] on link "Mehr Informationen" at bounding box center [241, 157] width 58 height 7
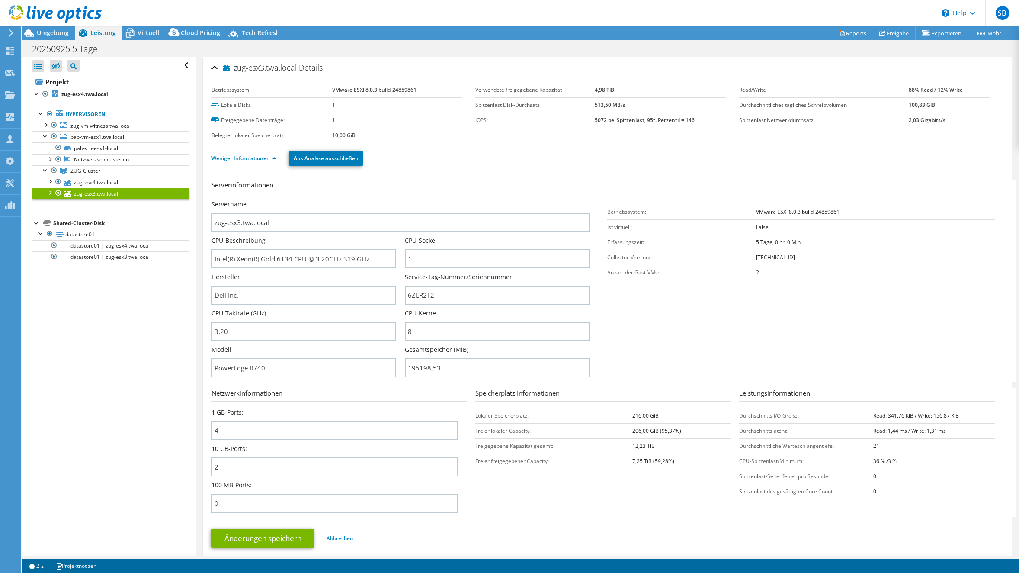
click at [52, 194] on div at bounding box center [49, 192] width 9 height 9
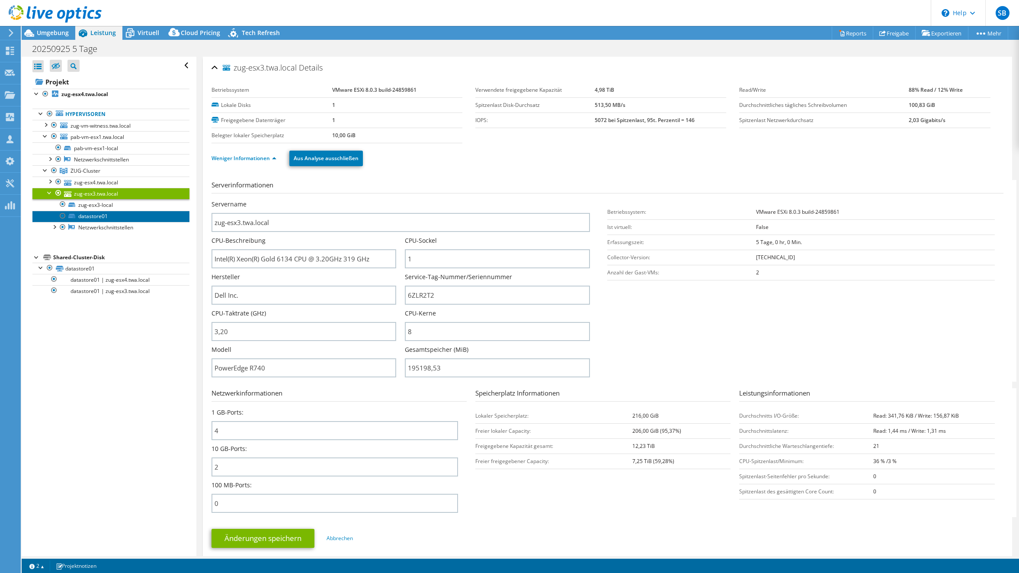
click at [103, 217] on link "datastore01" at bounding box center [110, 216] width 157 height 11
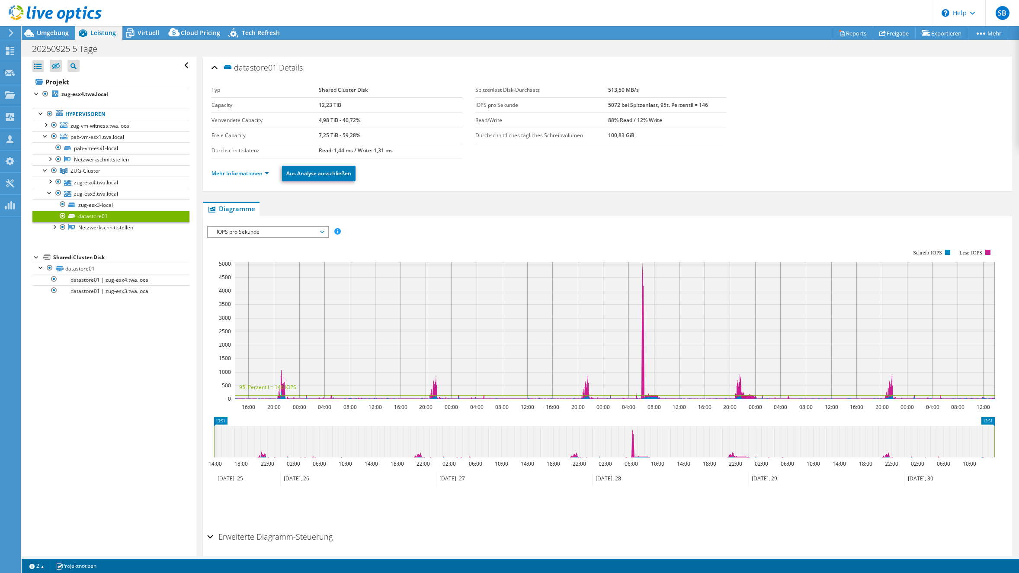
click at [244, 167] on ul "Mehr Informationen Aus Analyse ausschließen" at bounding box center [608, 173] width 792 height 18
click at [241, 171] on link "Mehr Informationen" at bounding box center [241, 173] width 58 height 7
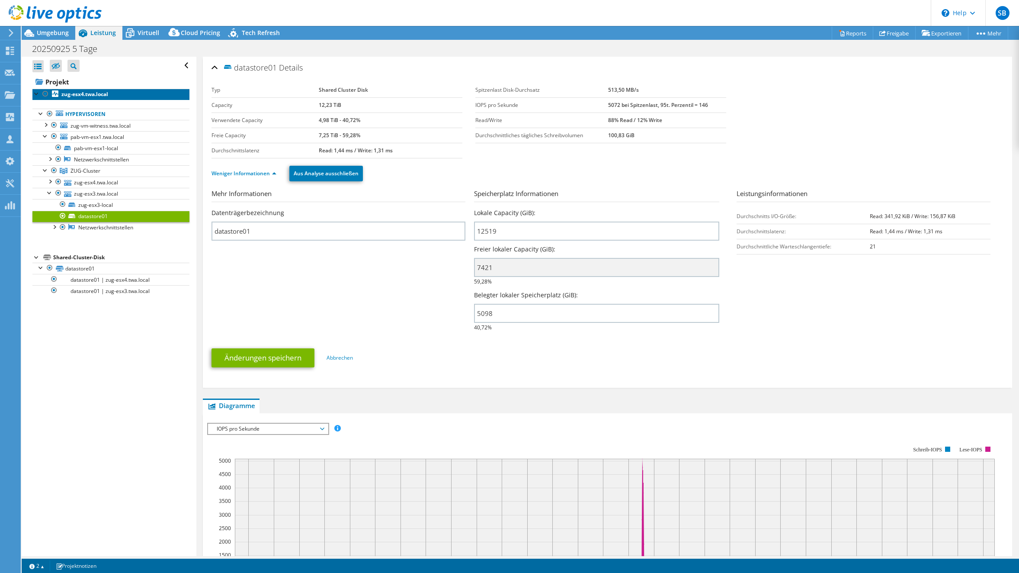
click at [84, 93] on b "zug-esx4.twa.local" at bounding box center [84, 93] width 47 height 7
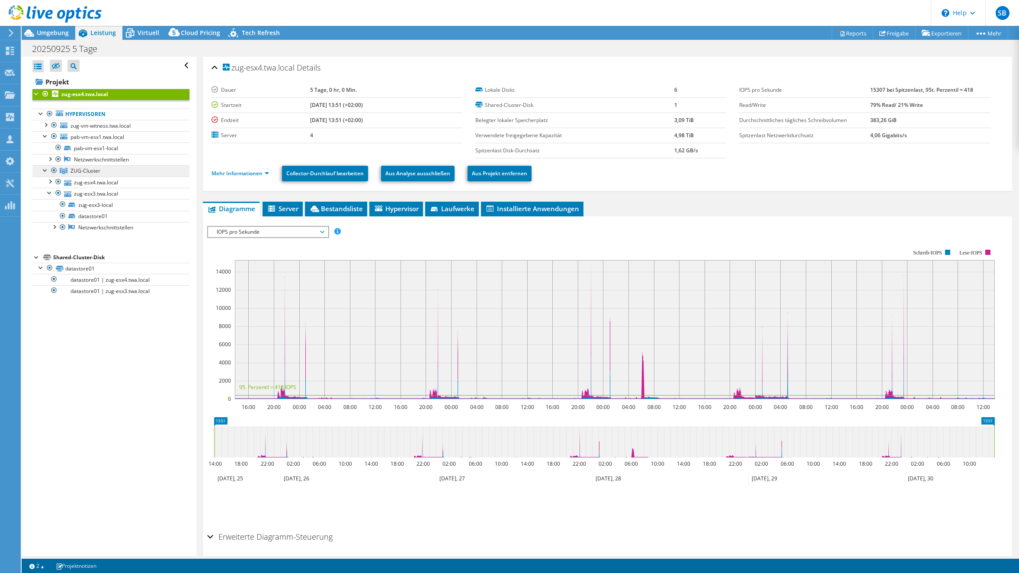
click at [89, 173] on span "ZUG-Cluster" at bounding box center [86, 170] width 30 height 7
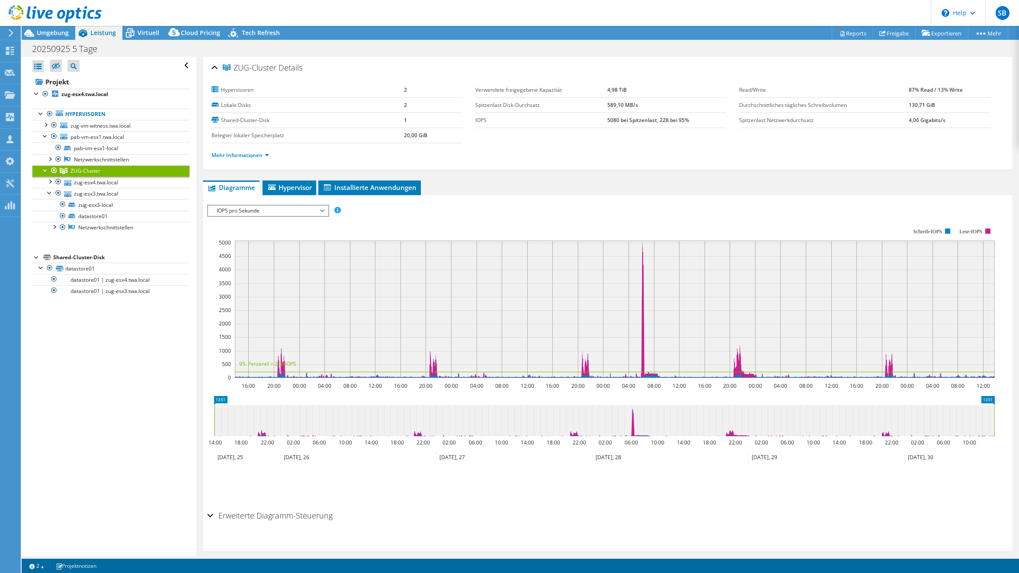
click at [643, 251] on rect at bounding box center [615, 309] width 760 height 137
click at [257, 206] on span "IOPS pro Sekunde" at bounding box center [267, 211] width 111 height 10
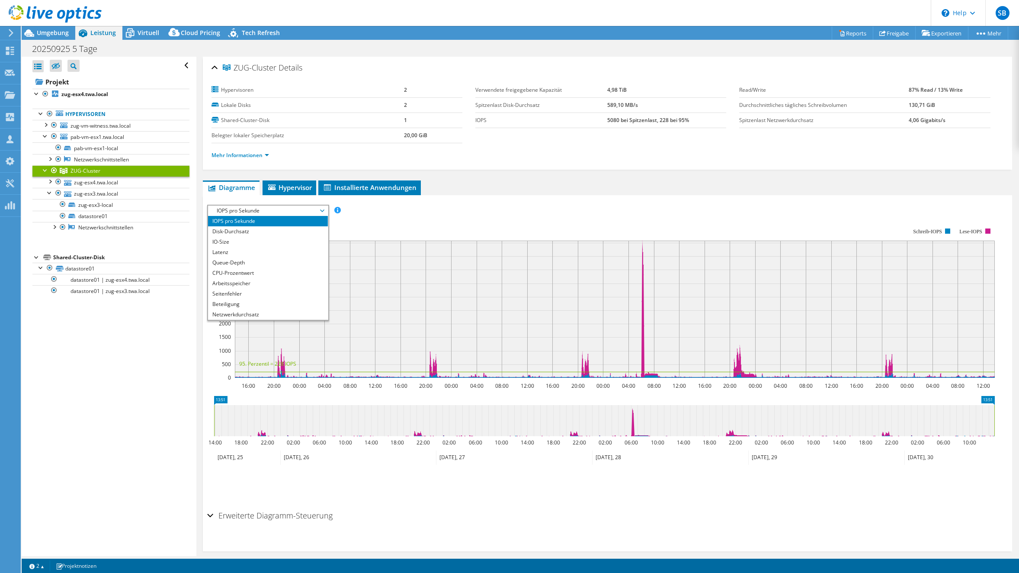
click at [533, 185] on ul "Diagramme Server Bestandsliste Hypervisor Laufwerke Cluster-Laufwerke Installie…" at bounding box center [607, 187] width 809 height 15
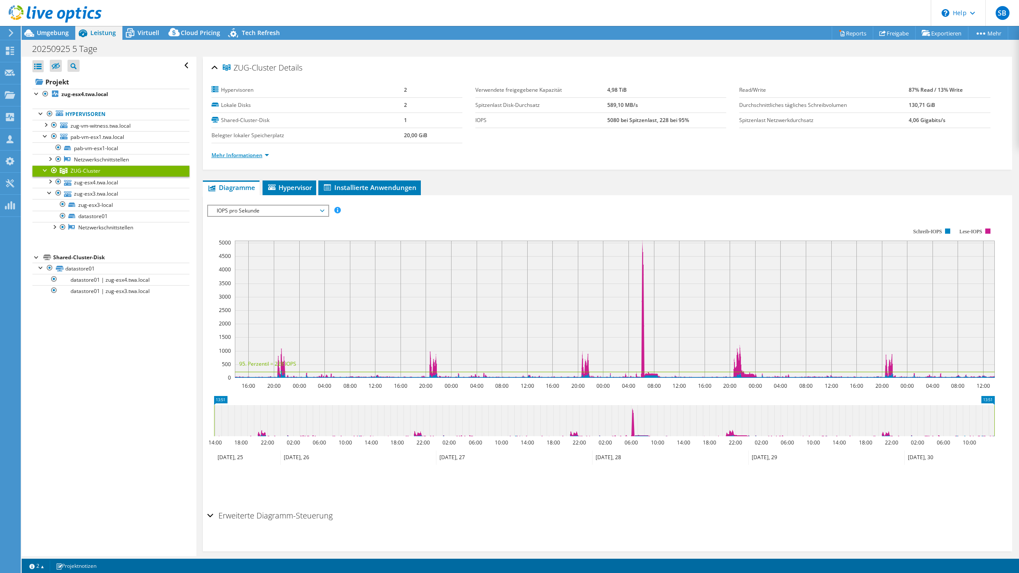
click at [247, 154] on link "Mehr Informationen" at bounding box center [241, 154] width 58 height 7
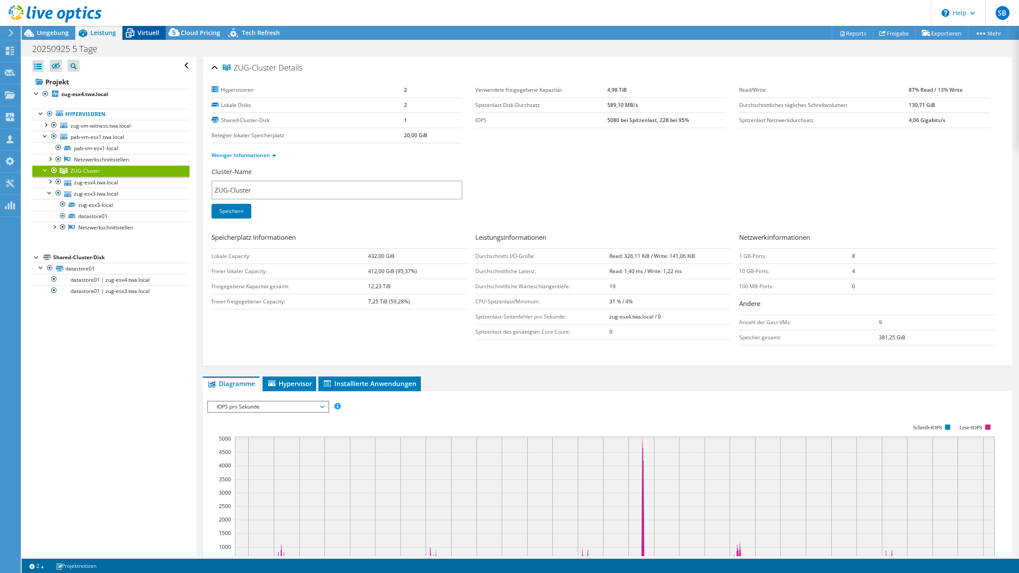
click at [138, 32] on span "Virtuell" at bounding box center [149, 33] width 22 height 8
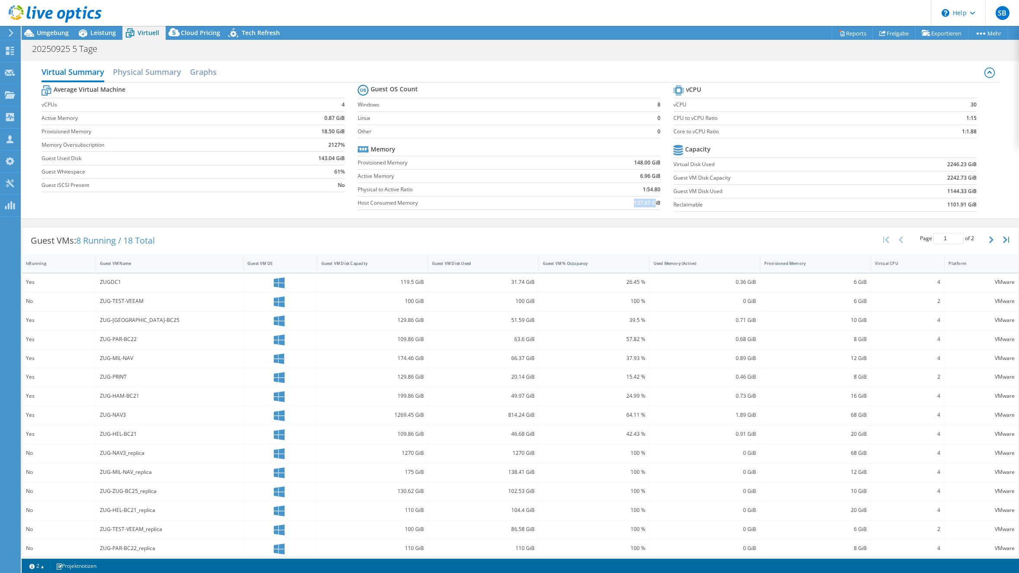
drag, startPoint x: 629, startPoint y: 202, endPoint x: 651, endPoint y: 202, distance: 22.1
click at [651, 202] on td "137.67 GiB" at bounding box center [617, 202] width 88 height 13
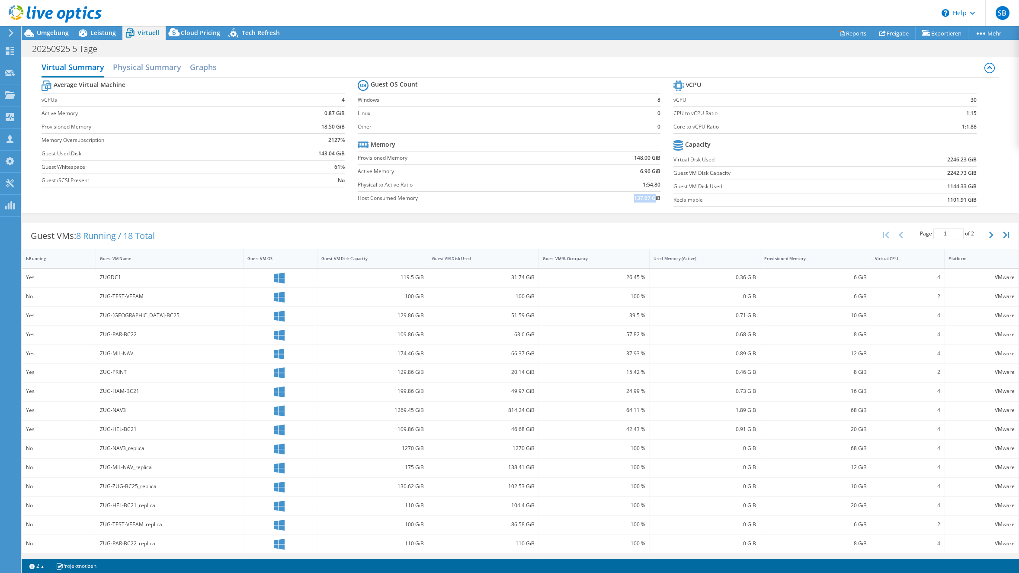
scroll to position [7, 0]
drag, startPoint x: 939, startPoint y: 171, endPoint x: 959, endPoint y: 170, distance: 19.5
click at [959, 170] on td "2242.73 GiB" at bounding box center [928, 170] width 98 height 13
click at [51, 32] on span "Umgebung" at bounding box center [53, 33] width 32 height 8
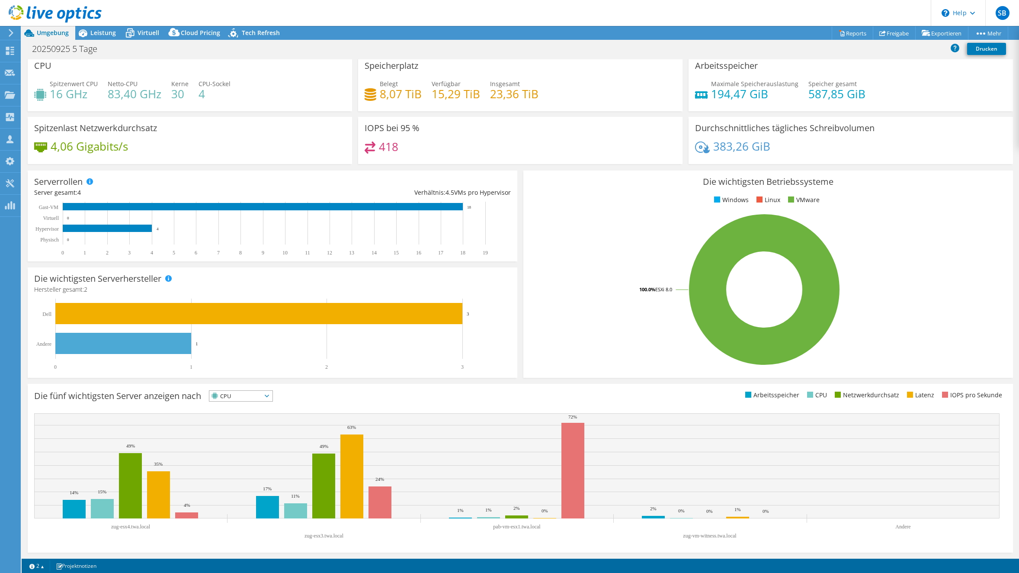
click at [269, 397] on icon at bounding box center [267, 396] width 4 height 3
click at [254, 409] on li "IOPS pro Sekunde" at bounding box center [240, 407] width 63 height 12
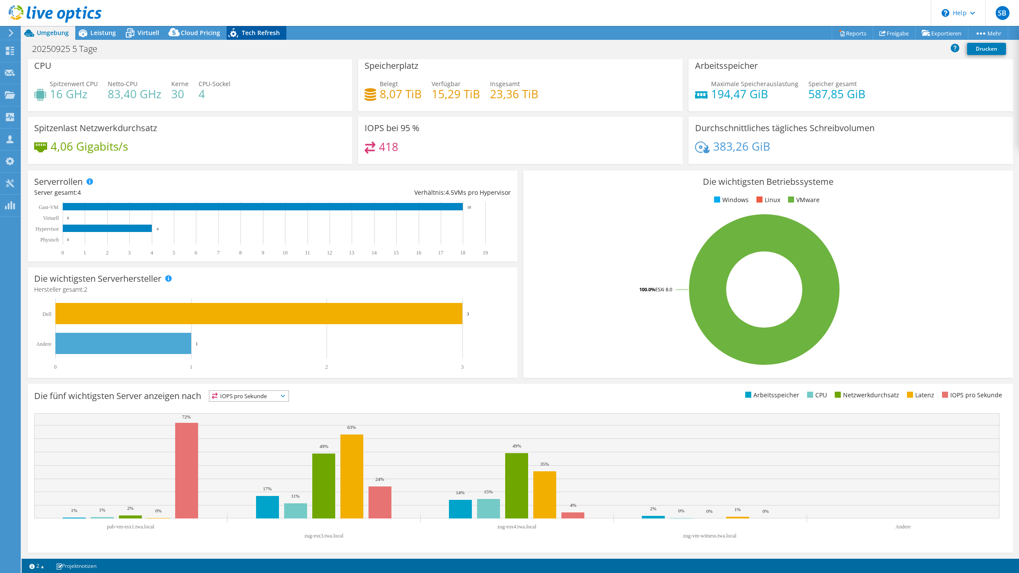
click at [247, 30] on span "Tech Refresh" at bounding box center [261, 33] width 38 height 8
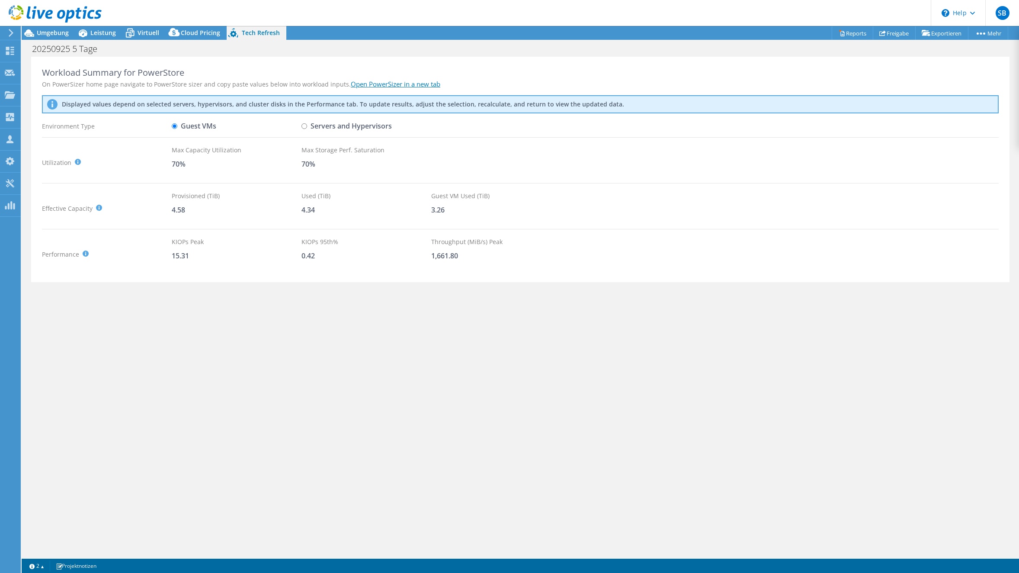
scroll to position [0, 0]
click at [304, 126] on input "Servers and Hypervisors" at bounding box center [305, 126] width 6 height 6
radio input "true"
radio input "false"
click at [49, 32] on span "Umgebung" at bounding box center [53, 33] width 32 height 8
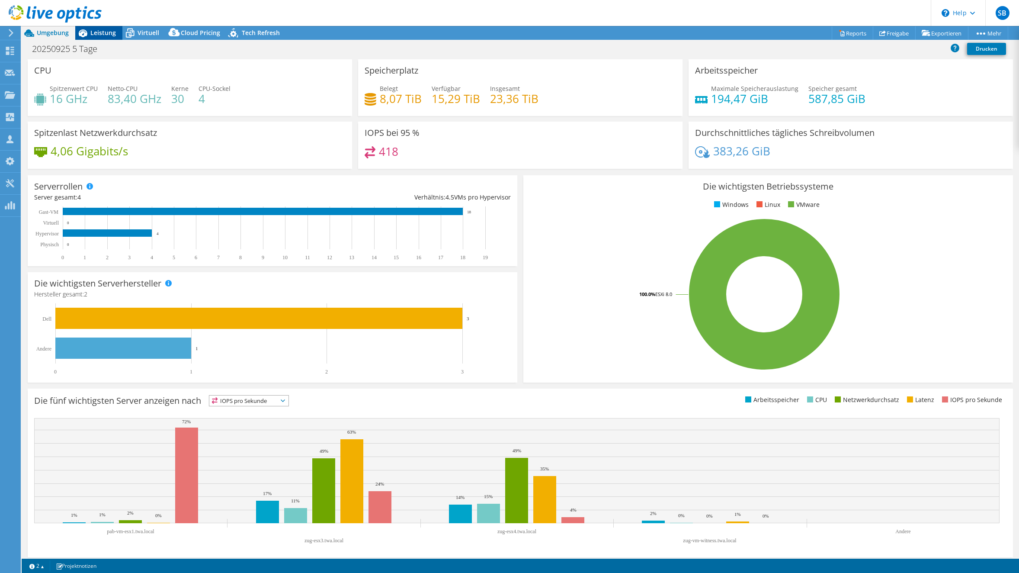
click at [98, 31] on span "Leistung" at bounding box center [103, 33] width 26 height 8
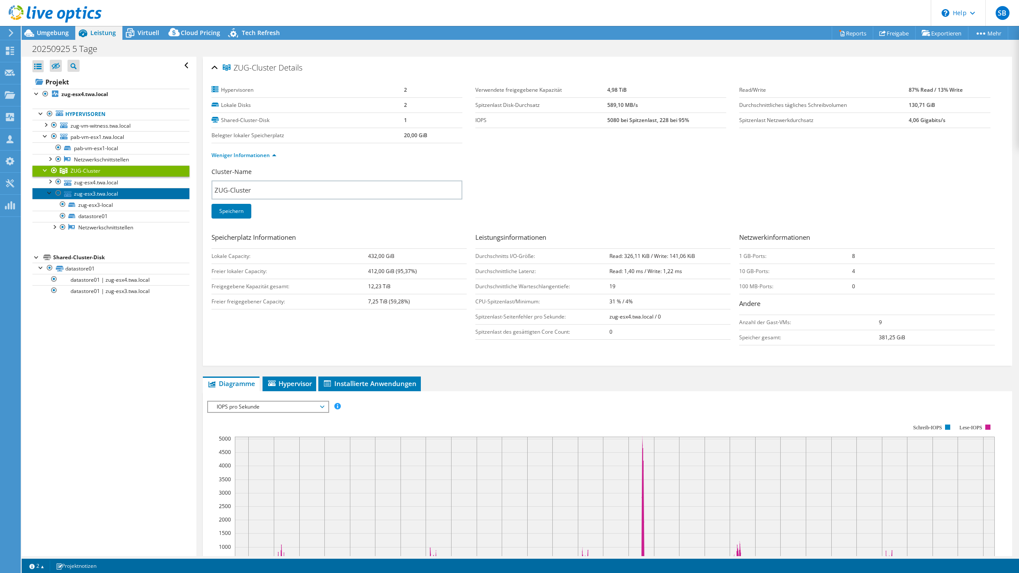
click at [116, 194] on link "zug-esx3.twa.local" at bounding box center [110, 193] width 157 height 11
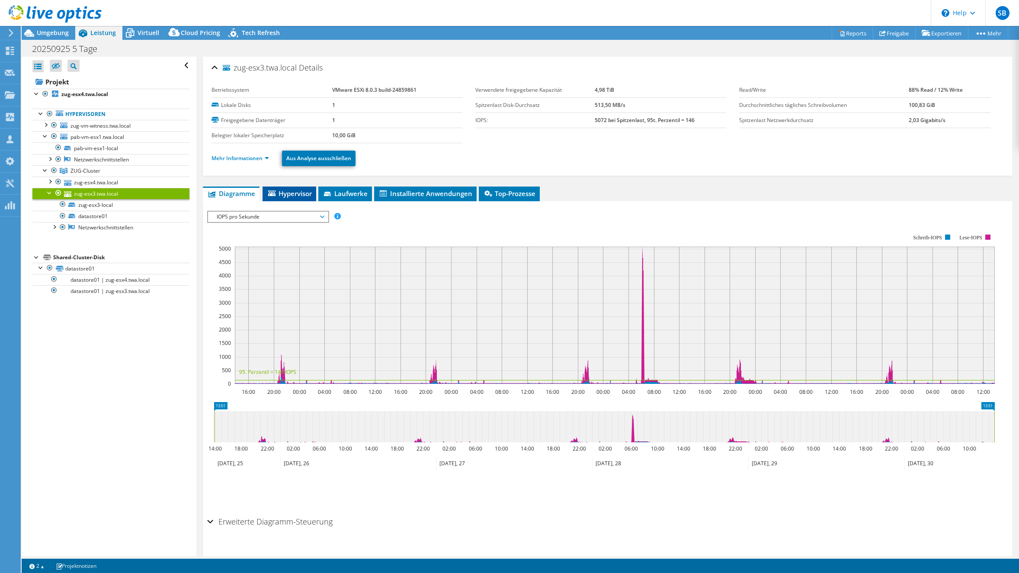
click at [287, 190] on span "Hypervisor" at bounding box center [289, 193] width 45 height 9
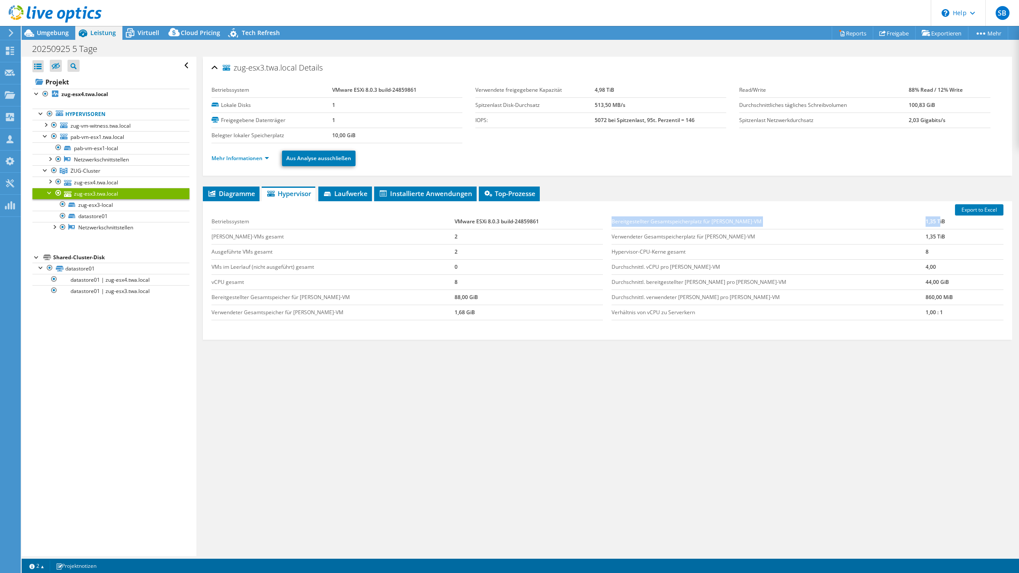
drag, startPoint x: 643, startPoint y: 220, endPoint x: 913, endPoint y: 225, distance: 270.0
click at [913, 225] on div "Bereitgestellter Gesamtspeicherplatz für Gast-VM 1,35 TiB Verwendeter Gesamtspe…" at bounding box center [807, 267] width 401 height 123
click at [85, 173] on span "ZUG-Cluster" at bounding box center [86, 170] width 30 height 7
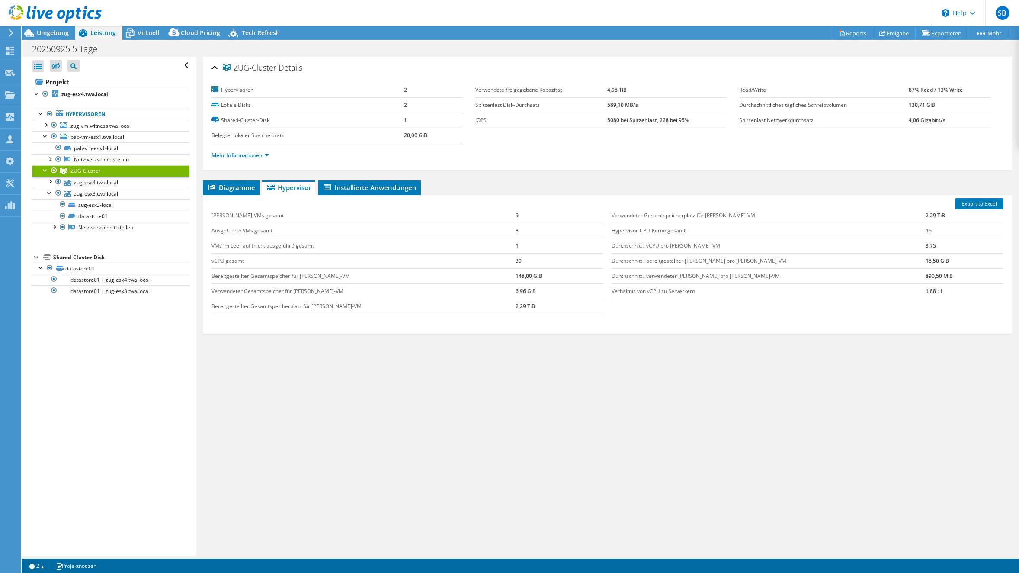
click at [609, 119] on b "5080 bei Spitzenlast, 228 bei 95%" at bounding box center [648, 119] width 82 height 7
copy b "5080"
click at [98, 206] on link "zug-esx3-local" at bounding box center [110, 204] width 157 height 11
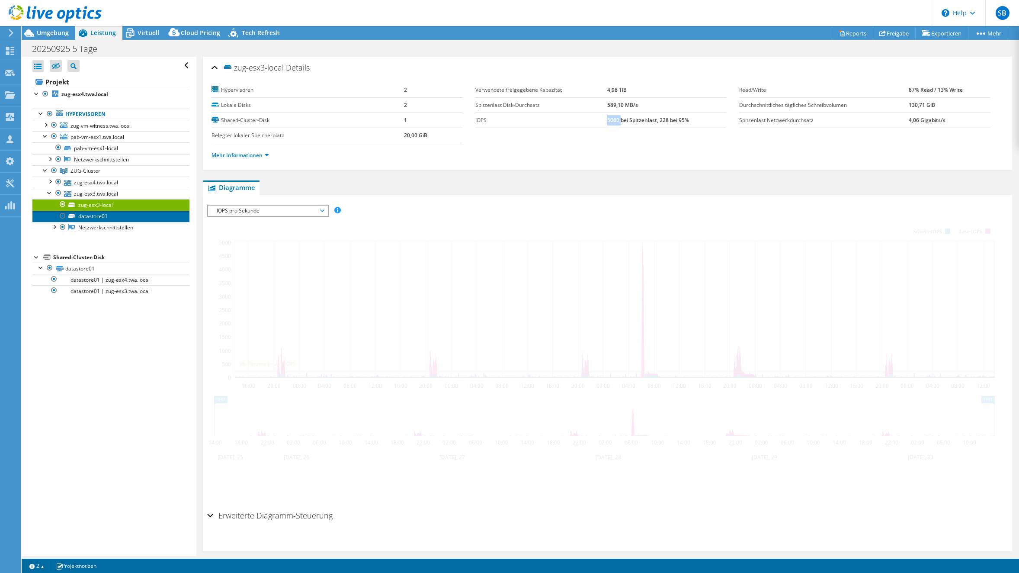
click at [94, 215] on link "datastore01" at bounding box center [110, 216] width 157 height 11
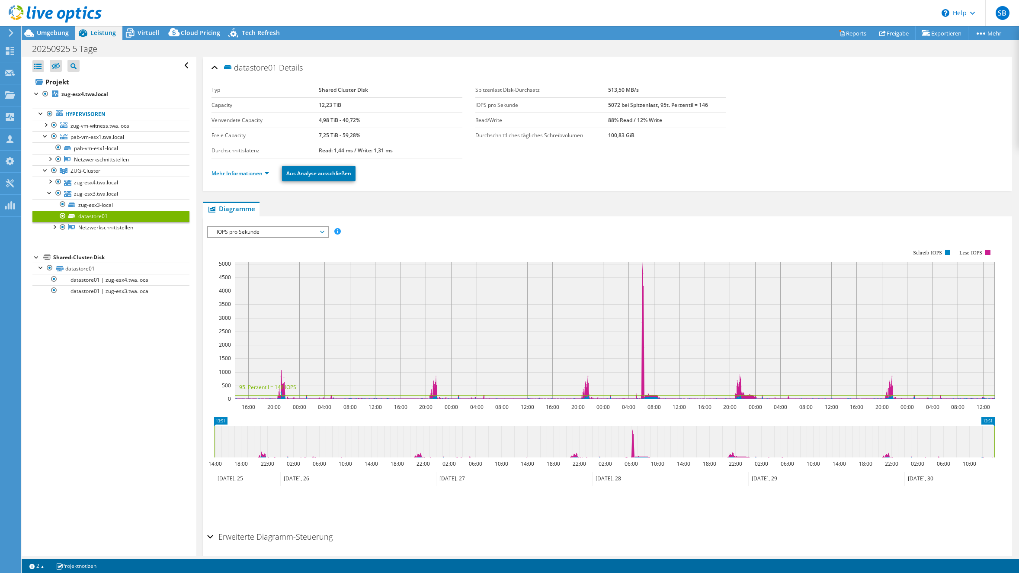
click at [232, 170] on link "Mehr Informationen" at bounding box center [241, 173] width 58 height 7
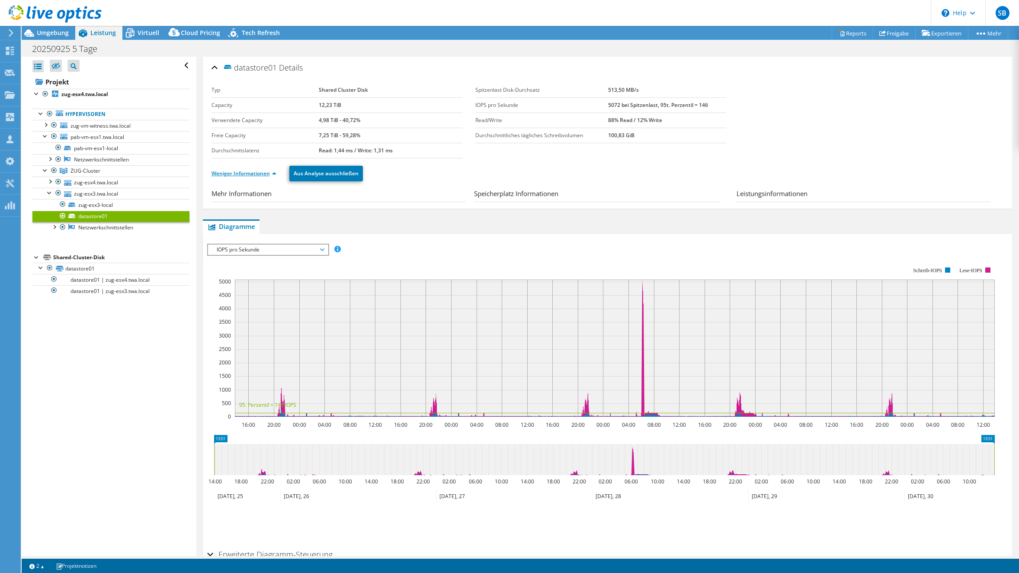
click at [227, 176] on link "Weniger Informationen" at bounding box center [244, 173] width 65 height 7
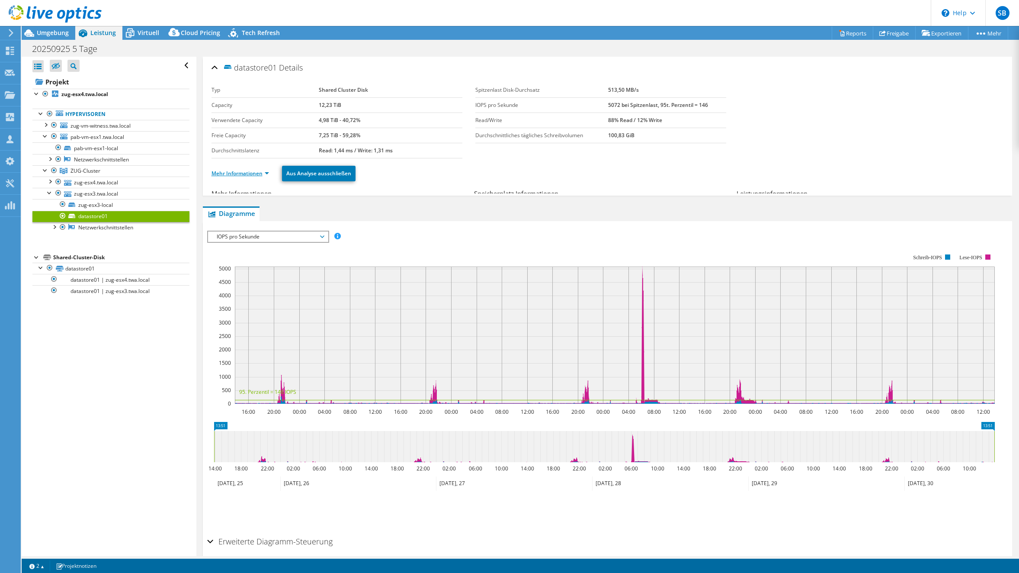
click at [227, 176] on link "Mehr Informationen" at bounding box center [241, 173] width 58 height 7
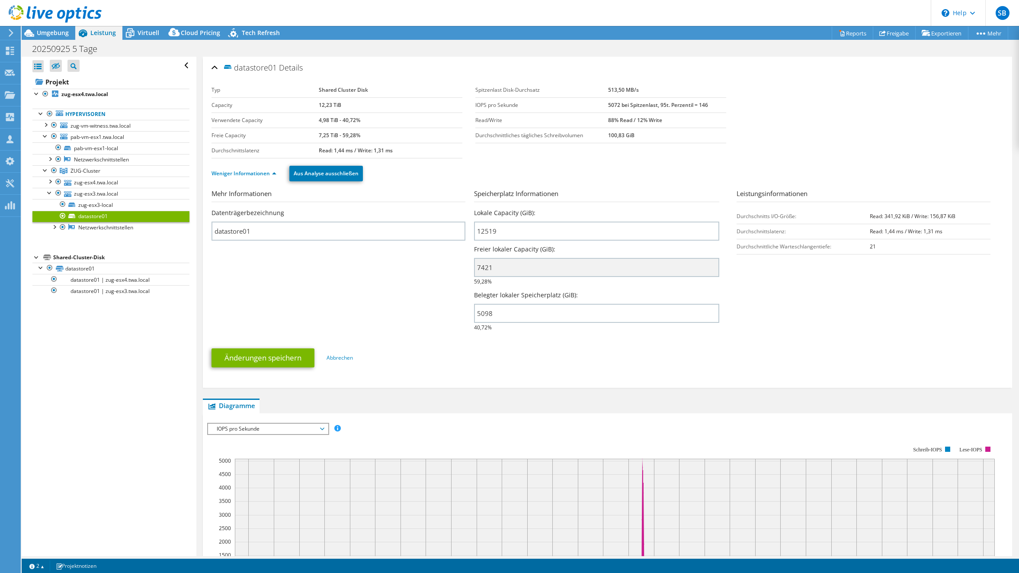
select select "USD"
drag, startPoint x: 100, startPoint y: 171, endPoint x: 616, endPoint y: 98, distance: 521.2
click at [100, 171] on span "ZUG-Cluster" at bounding box center [86, 170] width 30 height 7
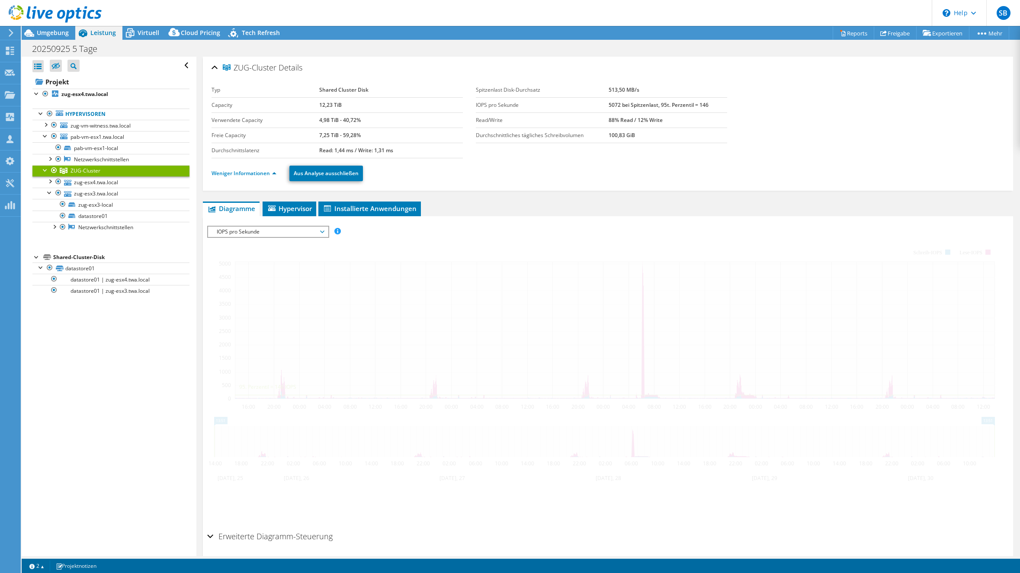
click at [348, 132] on tr "Freie Capacity 7,25 TiB - 59,28%" at bounding box center [337, 135] width 251 height 15
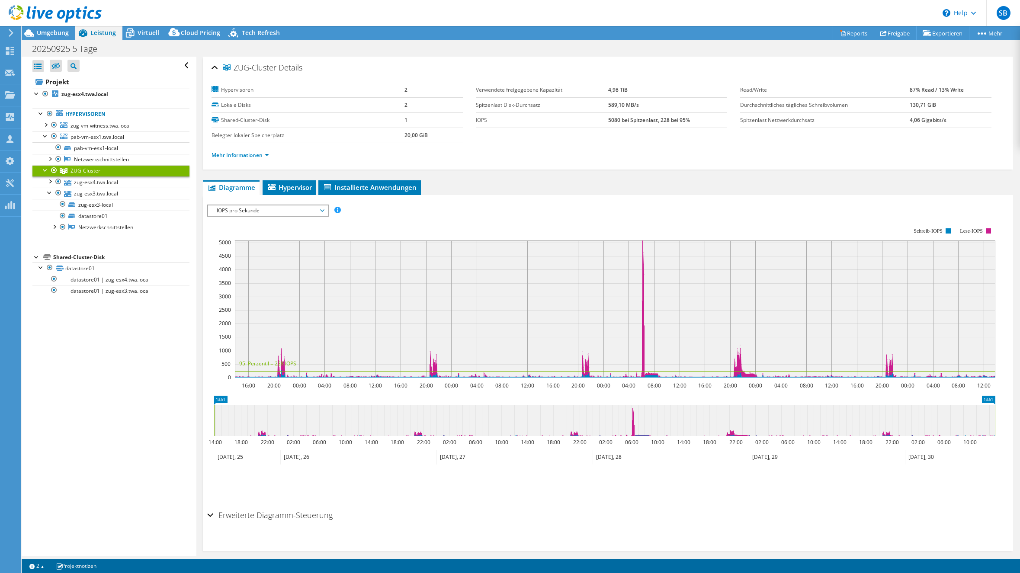
click at [327, 103] on label "Lokale Disks" at bounding box center [308, 105] width 193 height 9
drag, startPoint x: 255, startPoint y: 153, endPoint x: 313, endPoint y: 154, distance: 58.0
click at [255, 153] on link "Mehr Informationen" at bounding box center [241, 154] width 58 height 7
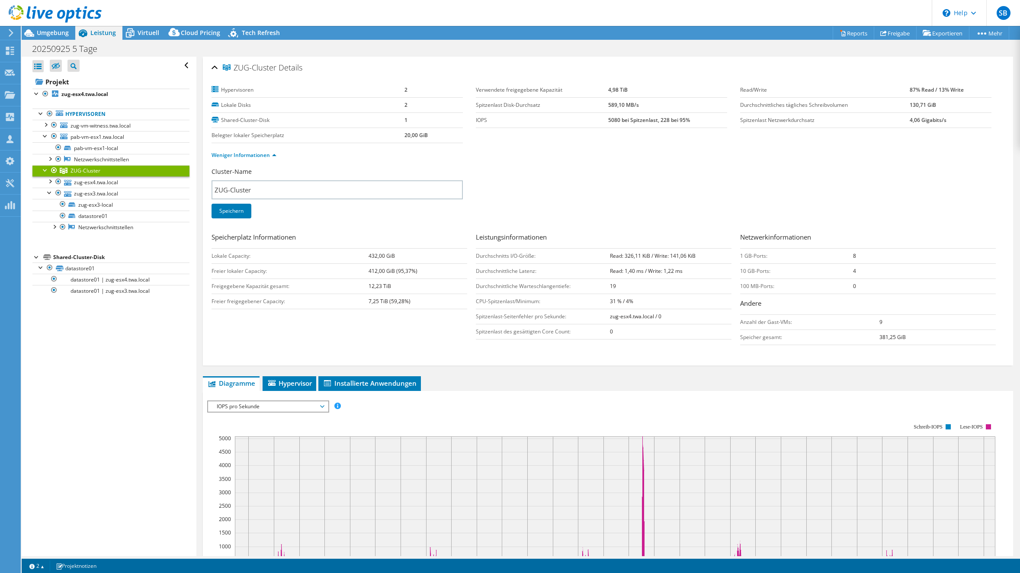
click at [78, 169] on span "ZUG-Cluster" at bounding box center [86, 170] width 30 height 7
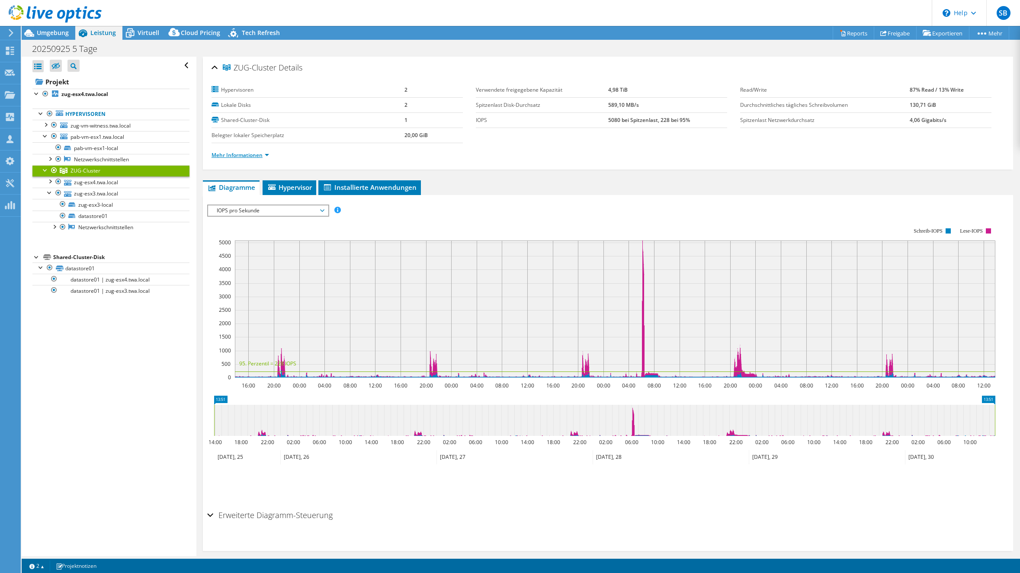
click at [249, 153] on link "Mehr Informationen" at bounding box center [241, 154] width 58 height 7
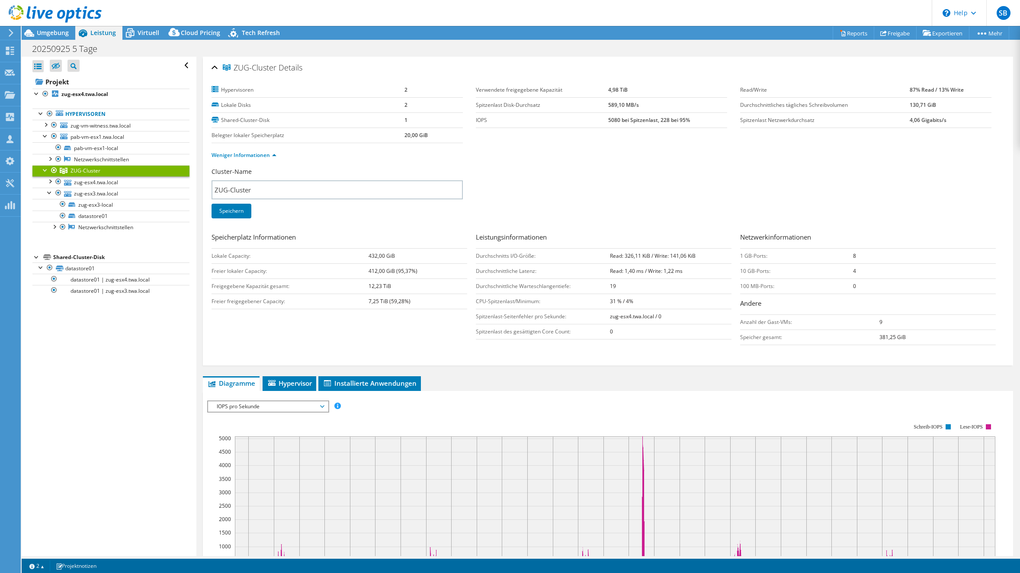
click at [608, 90] on b "4,98 TiB" at bounding box center [617, 89] width 19 height 7
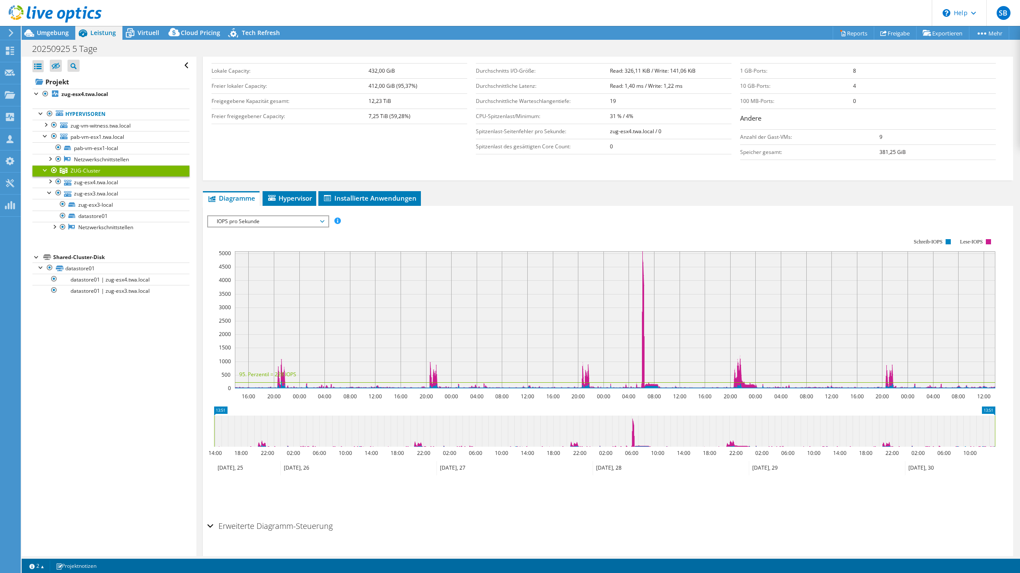
scroll to position [203, 0]
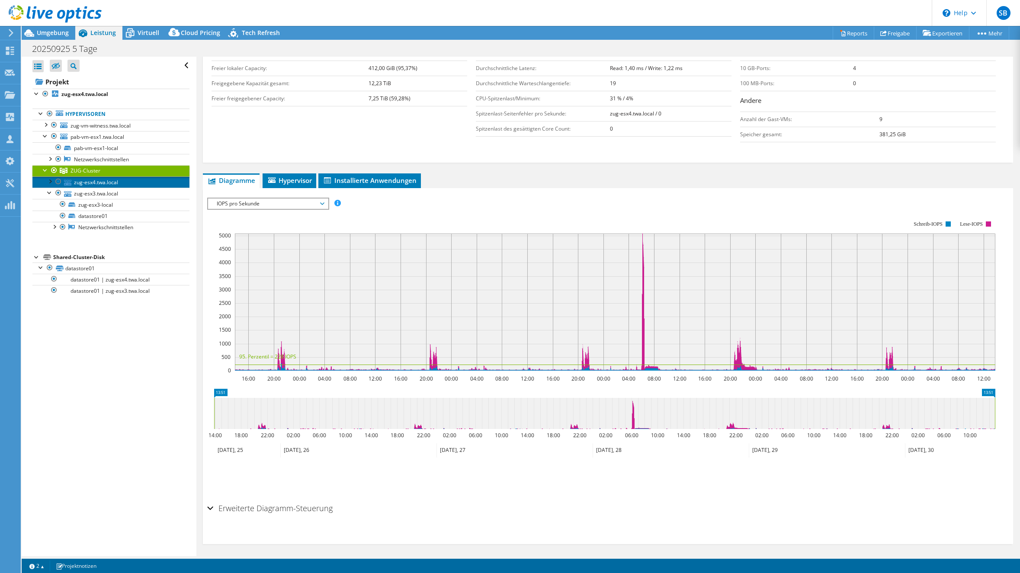
click at [122, 183] on link "zug-esx4.twa.local" at bounding box center [110, 182] width 157 height 11
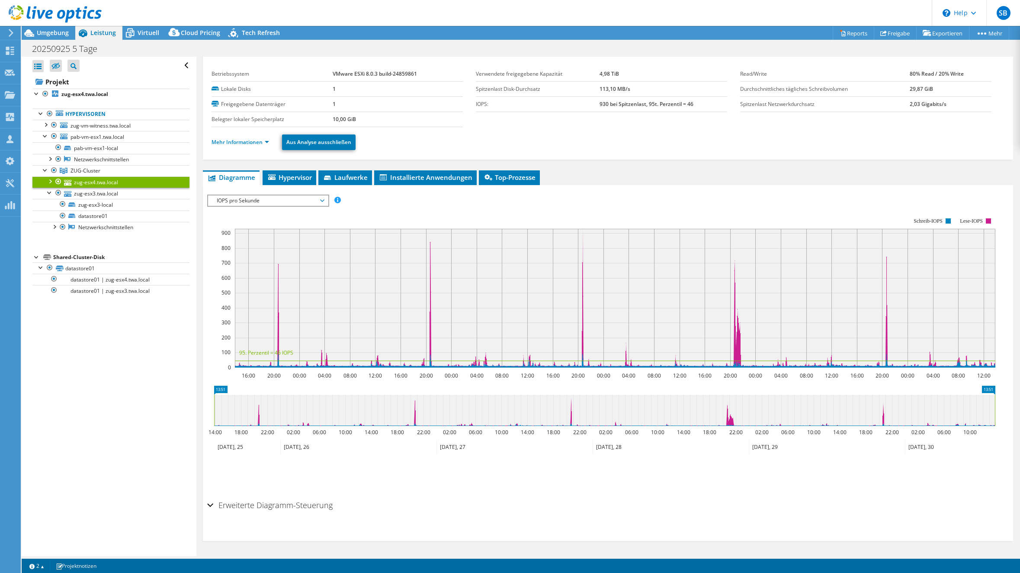
scroll to position [14, 0]
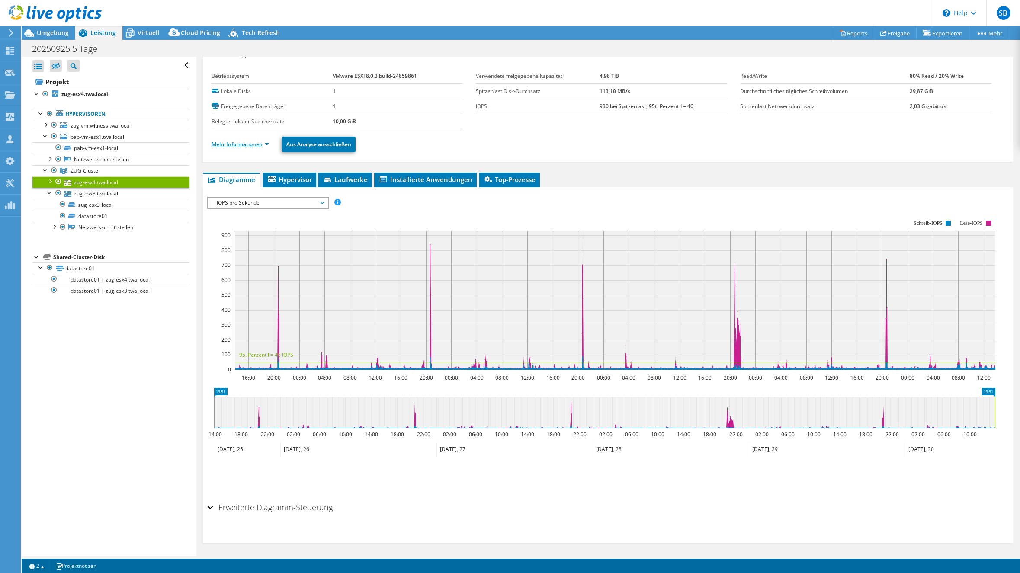
click at [238, 141] on link "Mehr Informationen" at bounding box center [241, 144] width 58 height 7
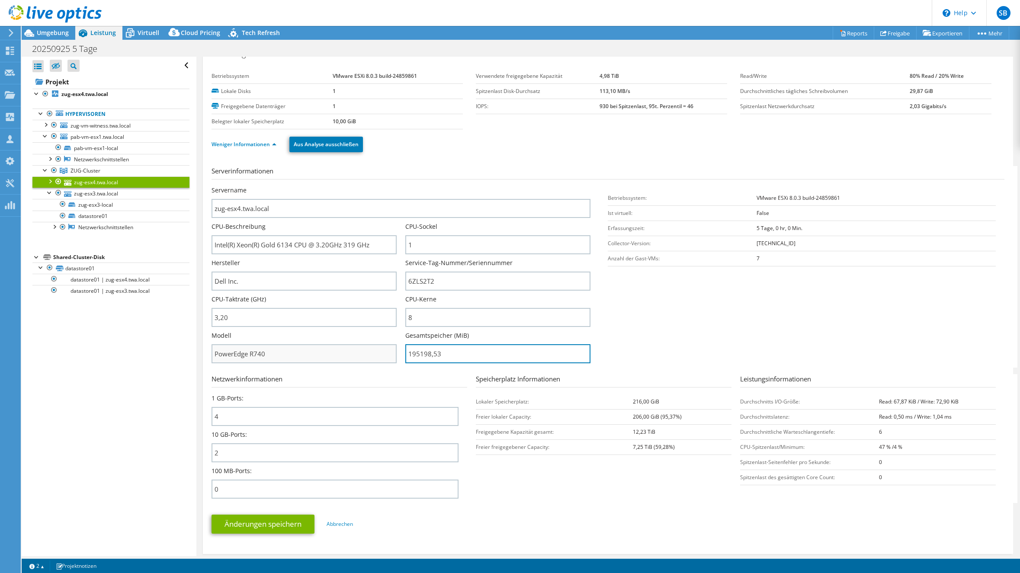
drag, startPoint x: 454, startPoint y: 353, endPoint x: 391, endPoint y: 354, distance: 63.2
click at [391, 186] on div "Servername zug-esx4.twa.local CPU-Beschreibung Intel(R) Xeon(R) Gold 6134 CPU @…" at bounding box center [406, 186] width 388 height 0
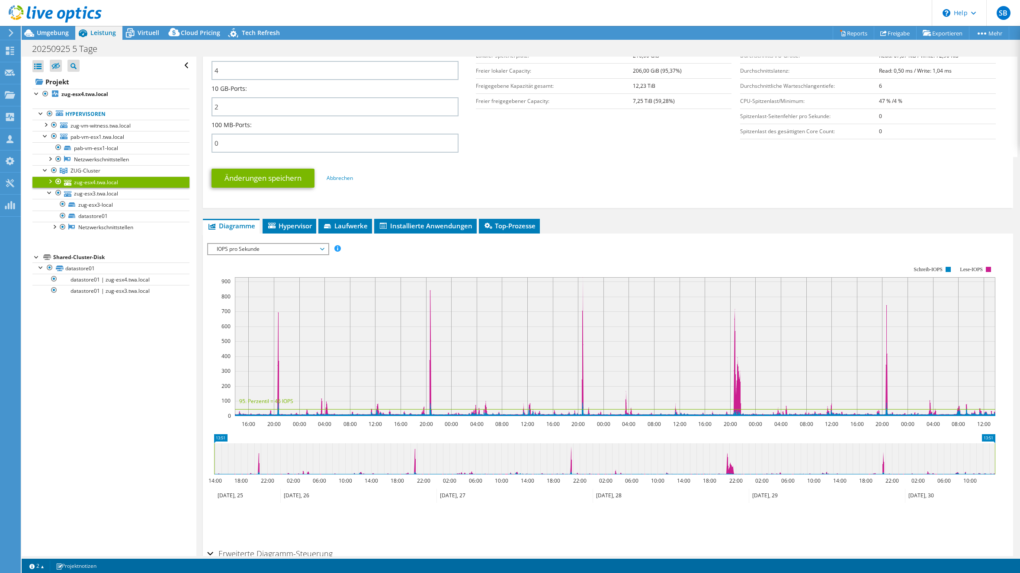
scroll to position [408, 0]
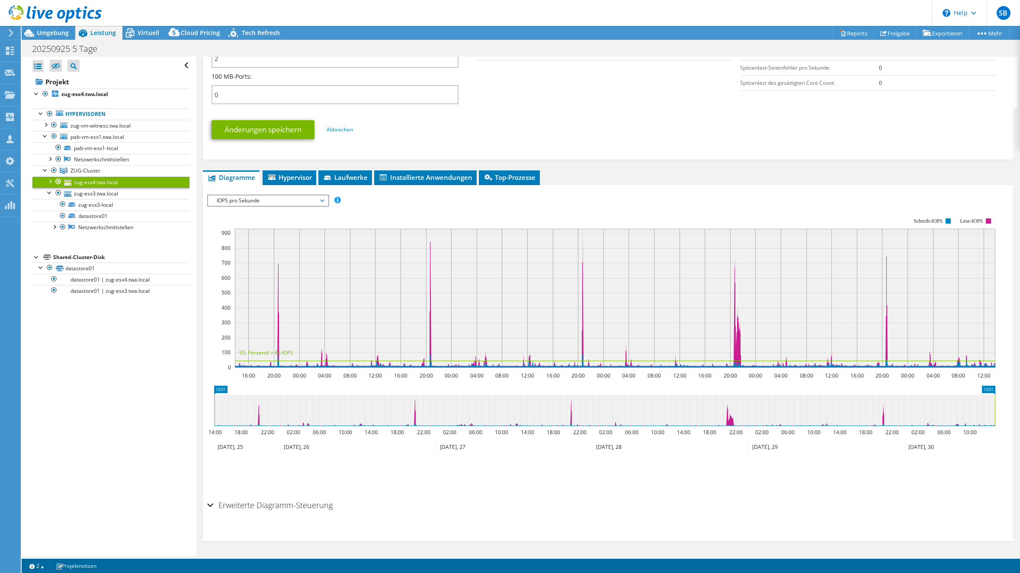
type input "19519853"
click at [108, 138] on span "pab-vm-esx1.twa.local" at bounding box center [98, 136] width 54 height 7
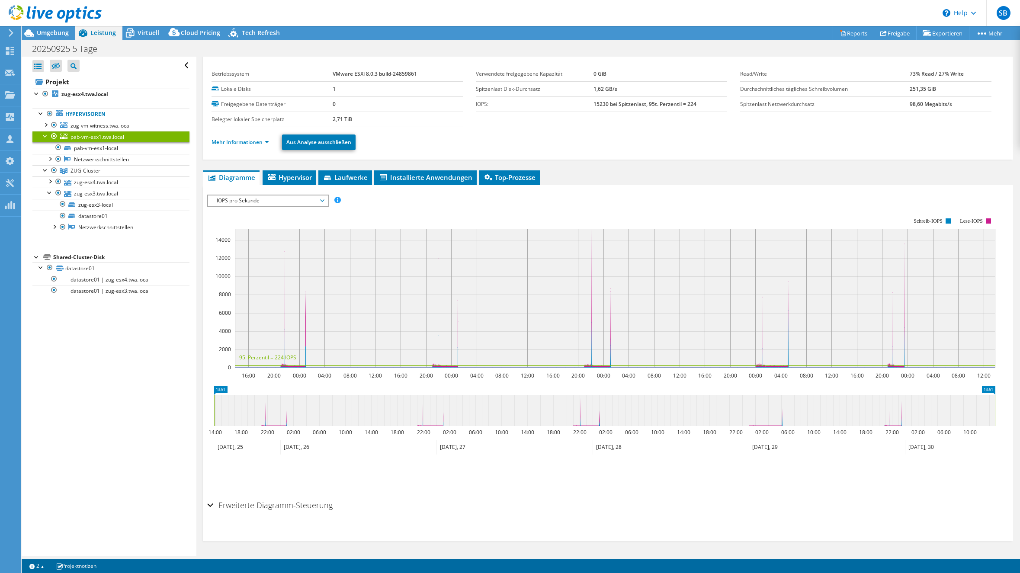
scroll to position [14, 0]
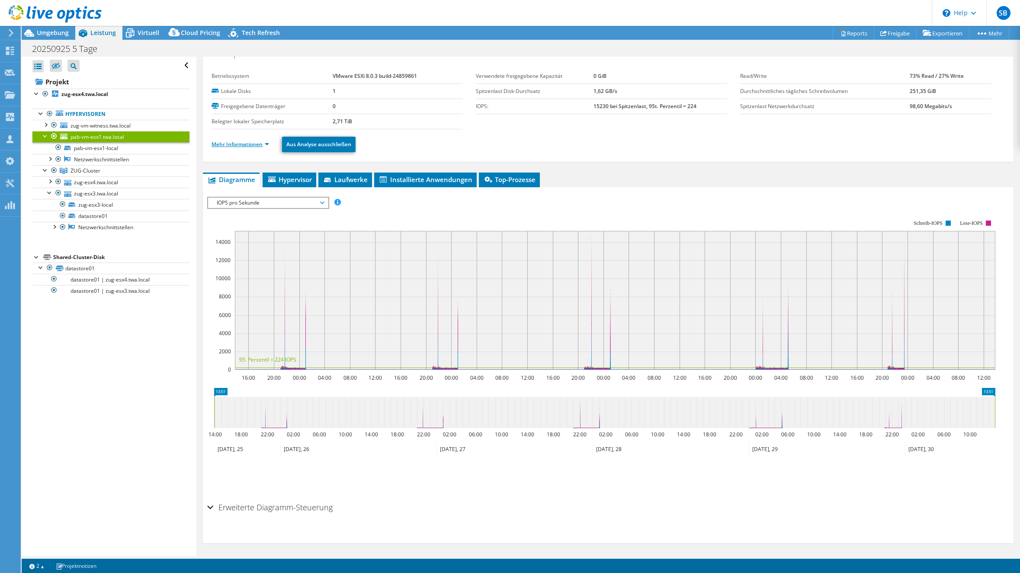
click at [233, 145] on link "Mehr Informationen" at bounding box center [241, 144] width 58 height 7
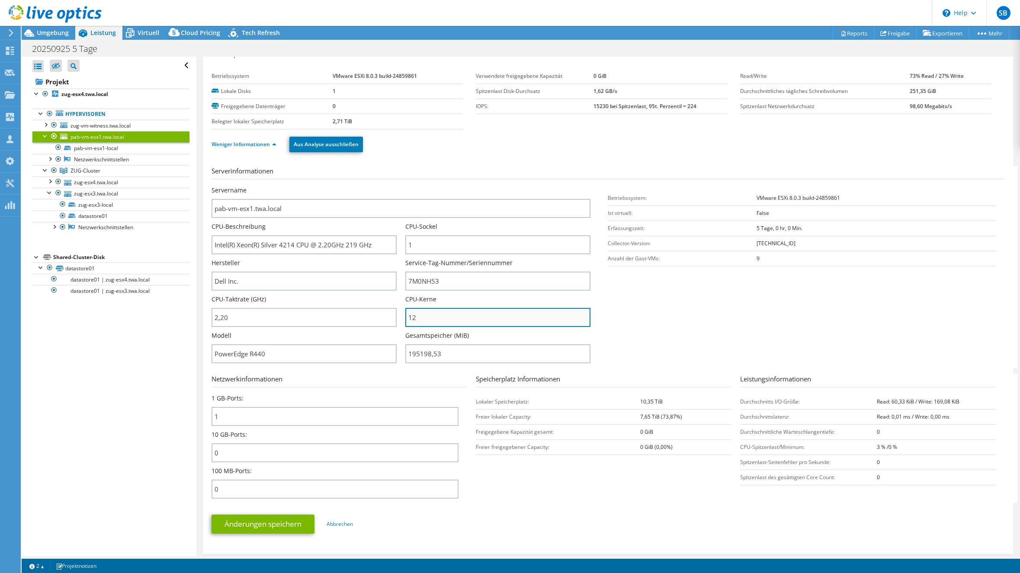
drag, startPoint x: 428, startPoint y: 319, endPoint x: 406, endPoint y: 318, distance: 22.1
click at [406, 318] on input "12" at bounding box center [497, 317] width 185 height 19
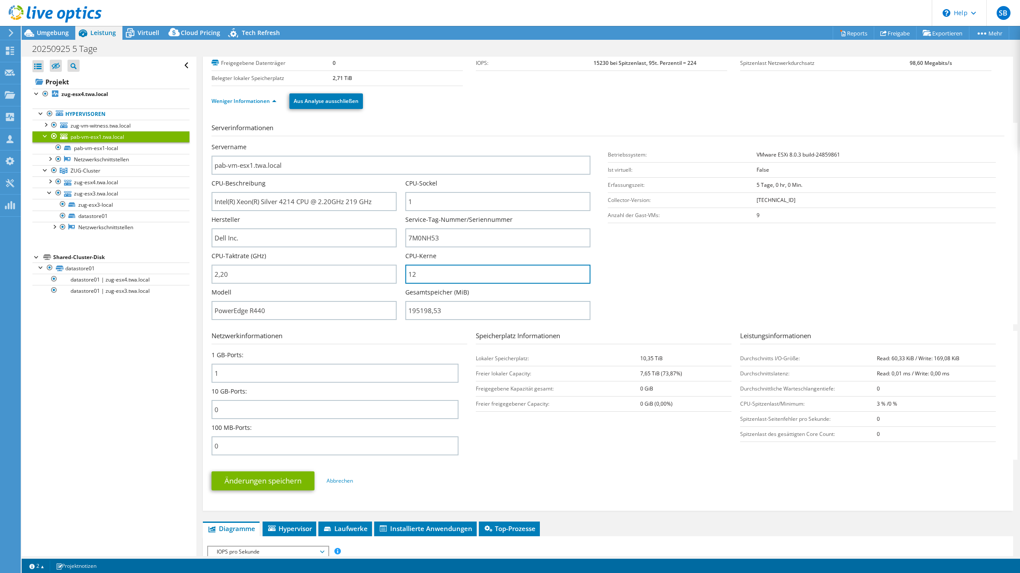
scroll to position [0, 0]
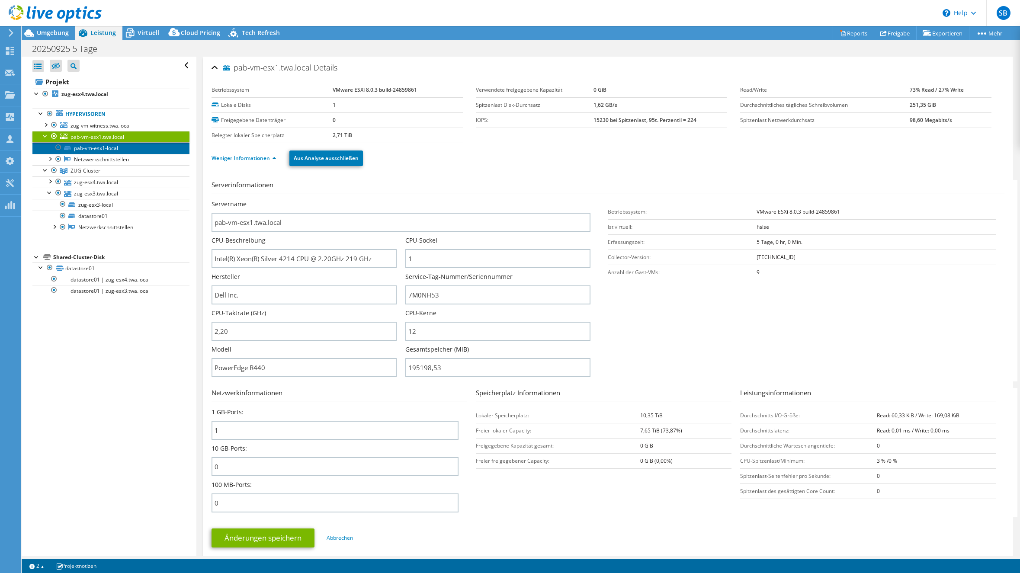
click at [102, 149] on link "pab-vm-esx1-local" at bounding box center [110, 147] width 157 height 11
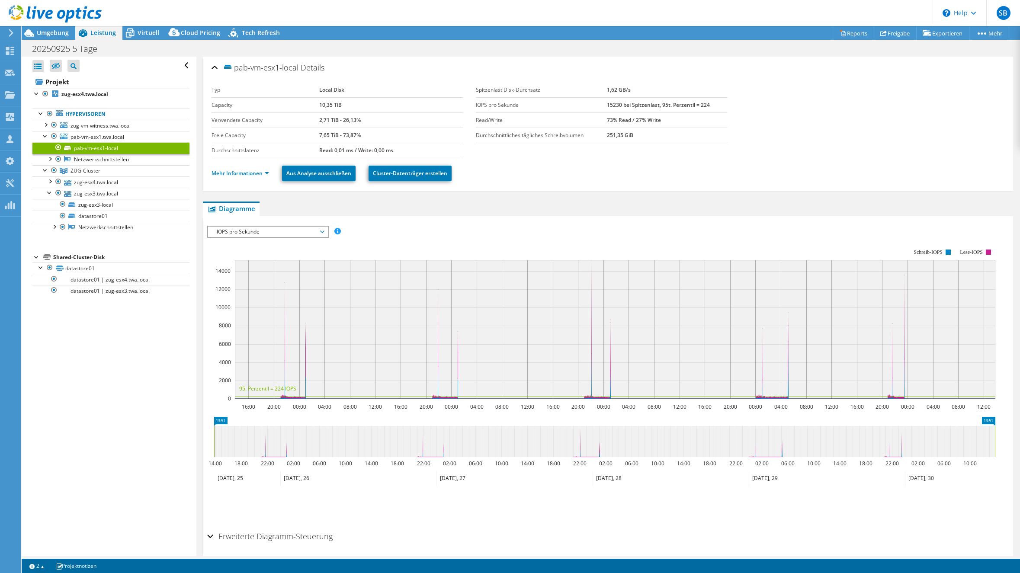
drag, startPoint x: 313, startPoint y: 103, endPoint x: 351, endPoint y: 105, distance: 37.7
click at [351, 105] on tr "Capacity 10,35 TiB" at bounding box center [337, 104] width 251 height 15
